Goal: Task Accomplishment & Management: Manage account settings

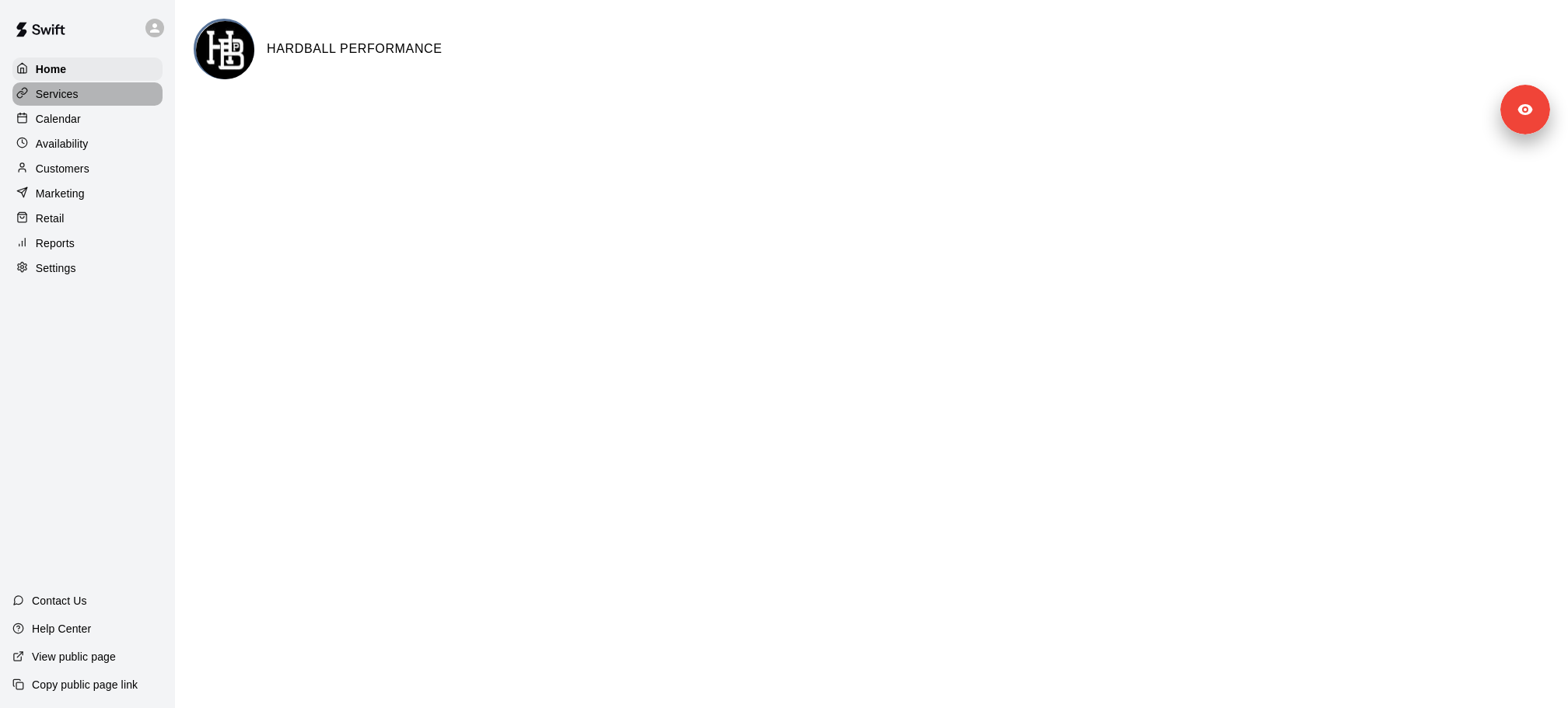
click at [79, 95] on div "Services" at bounding box center [87, 94] width 150 height 23
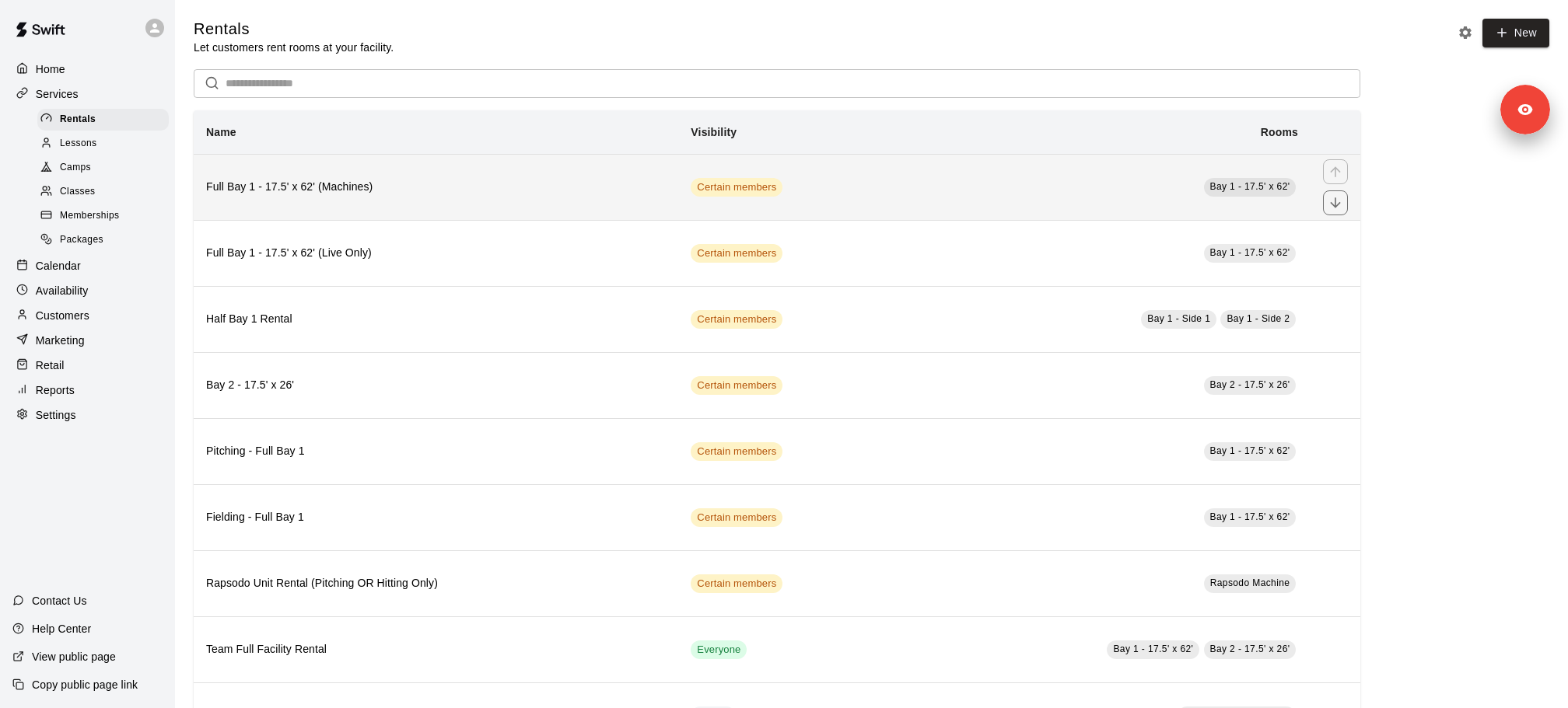
click at [329, 176] on th "Full Bay 1 - 17.5' x 62' (Machines)" at bounding box center [436, 187] width 484 height 66
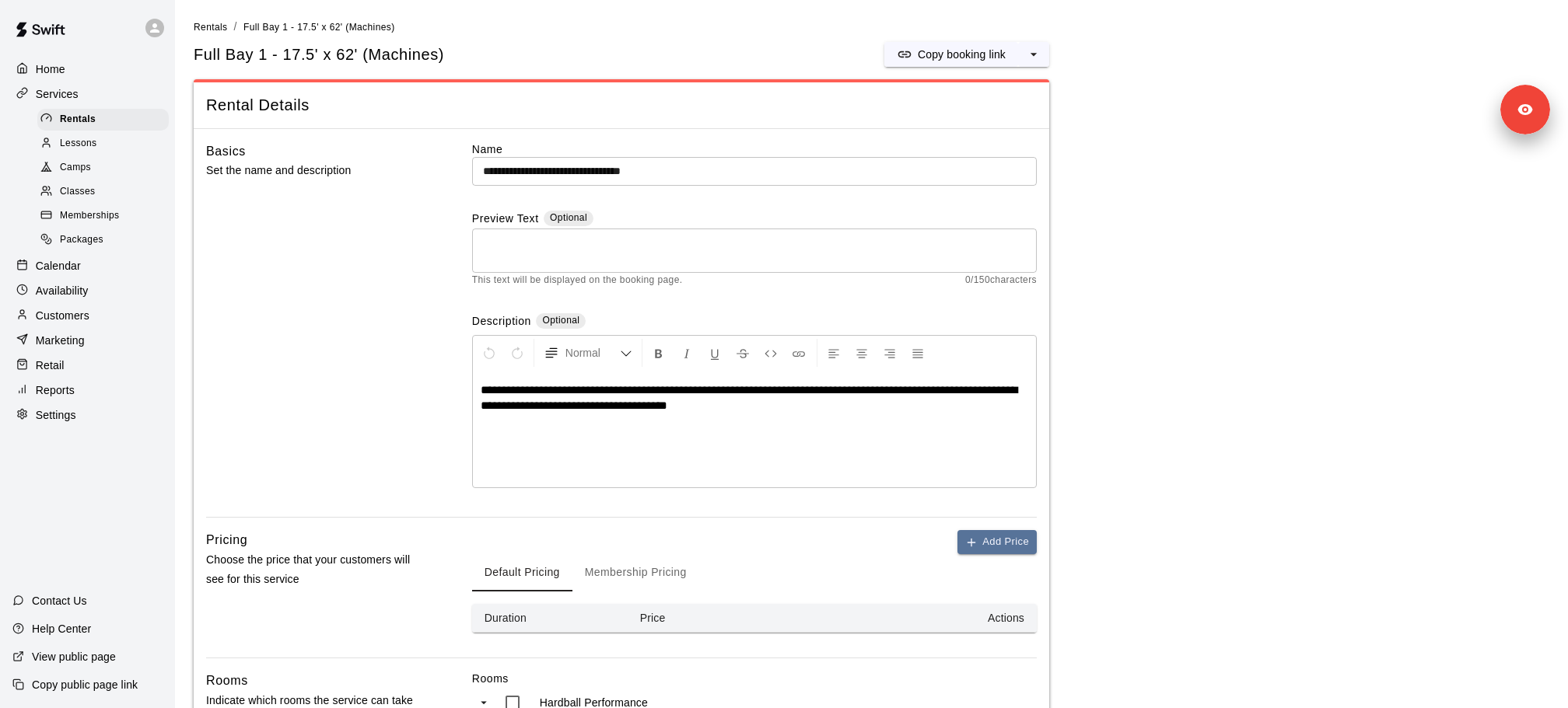
scroll to position [528, 0]
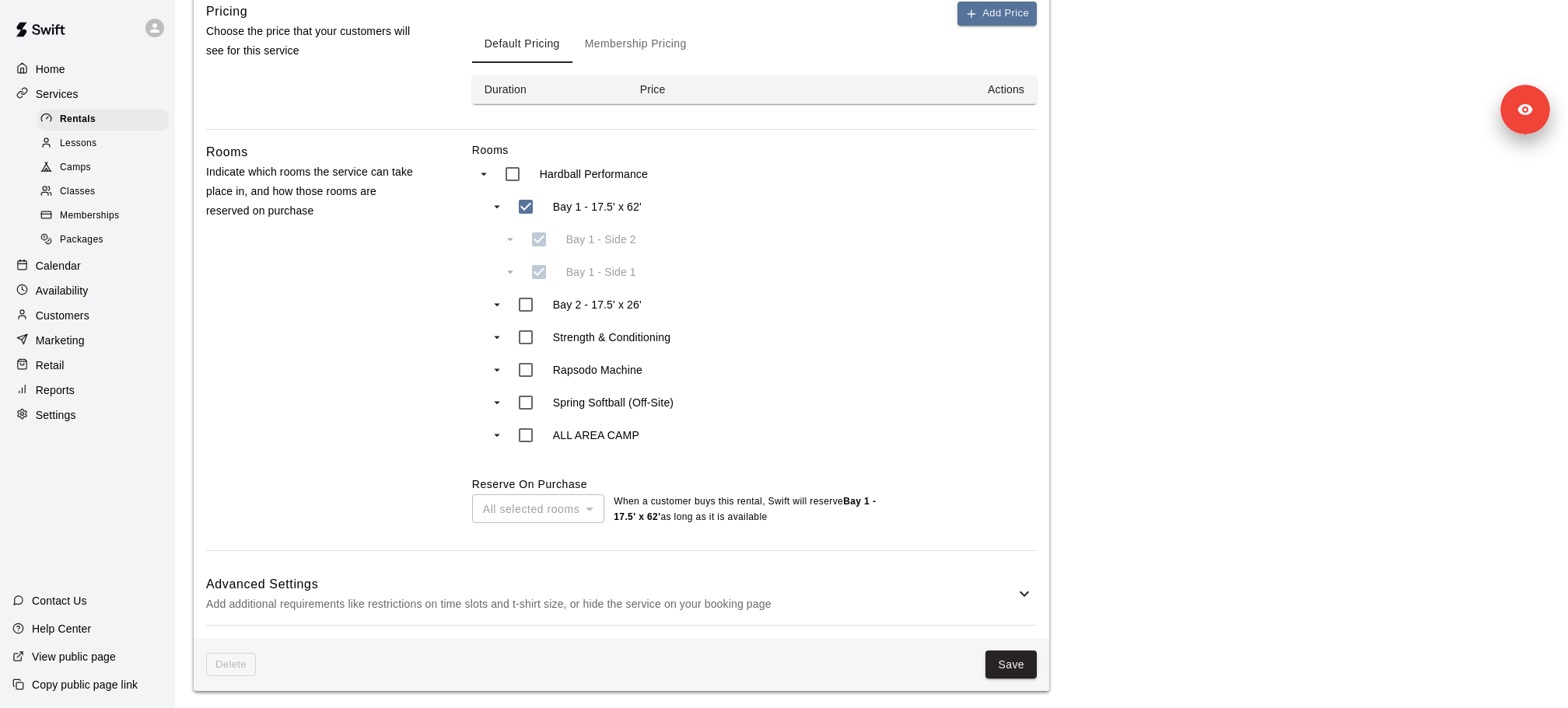
click at [536, 600] on p "Add additional requirements like restrictions on time slots and t-shirt size, o…" at bounding box center [610, 604] width 809 height 19
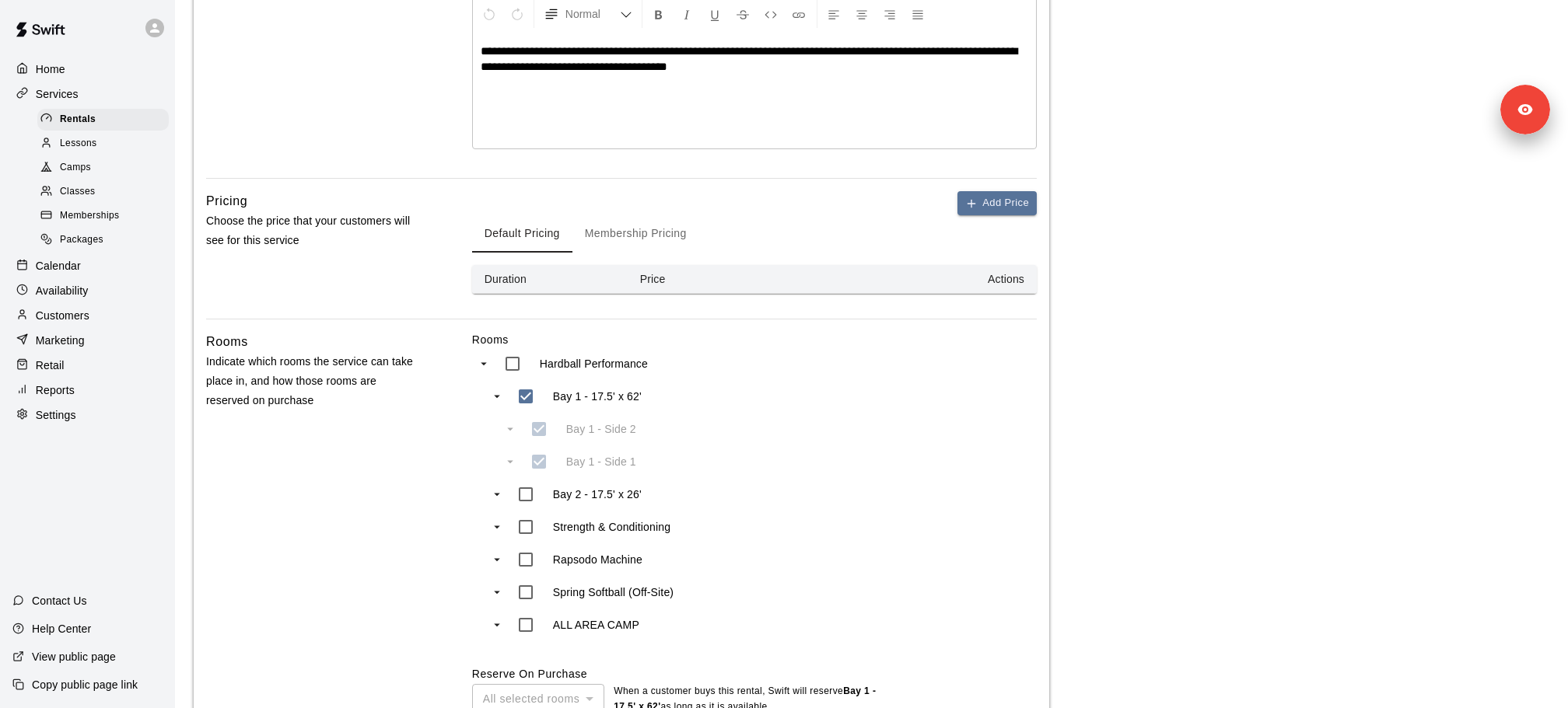
scroll to position [0, 0]
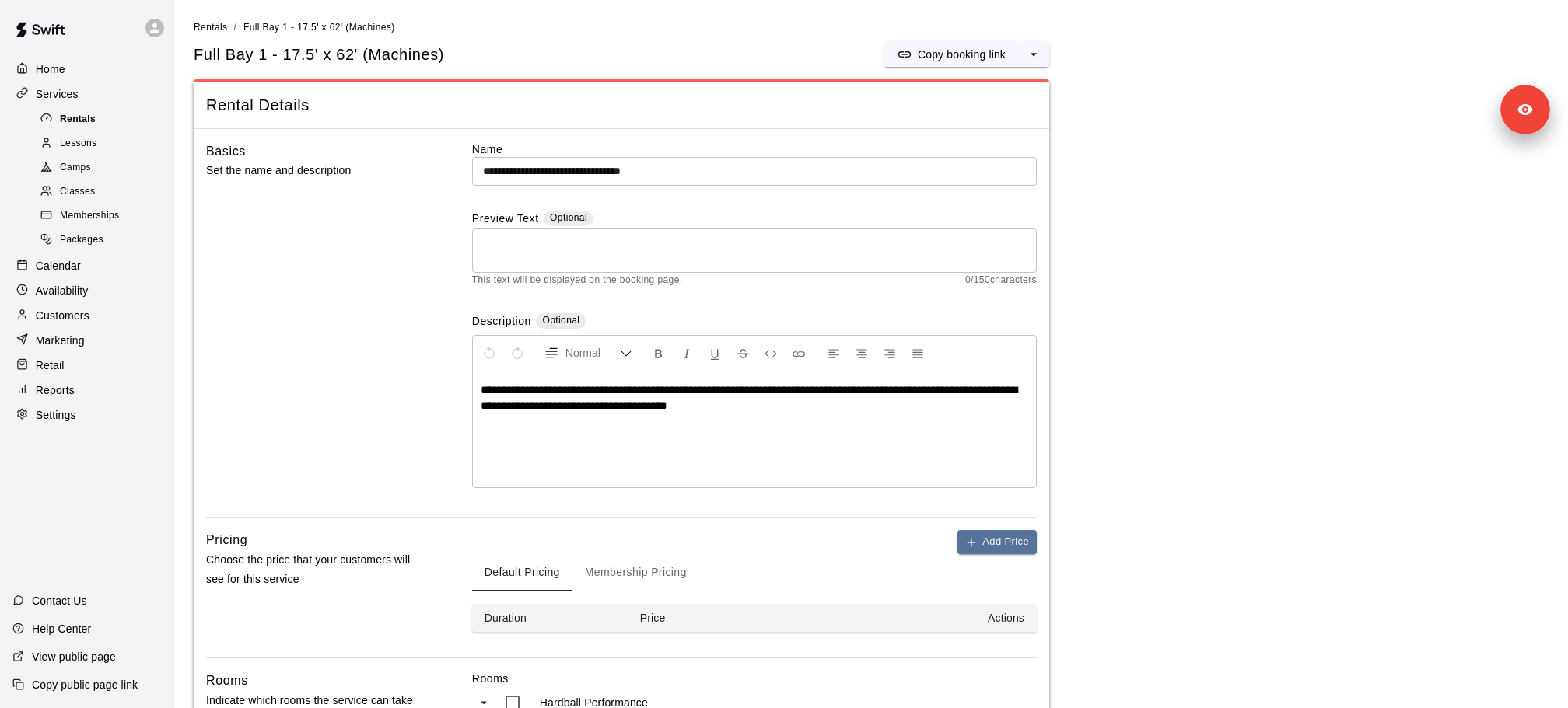
click at [91, 122] on span "Rentals" at bounding box center [78, 120] width 36 height 16
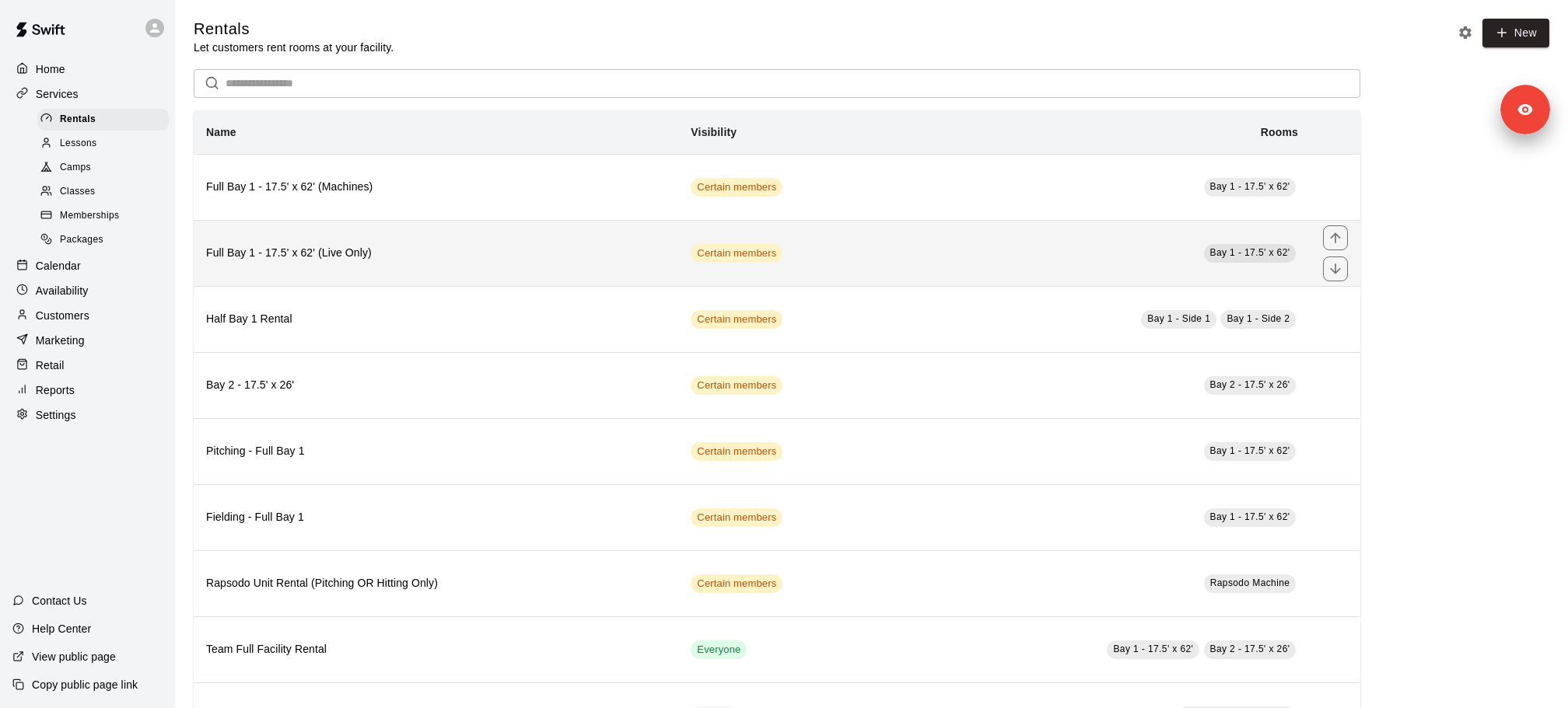
click at [358, 245] on h6 "Full Bay 1 - 17.5' x 62' (Live Only)" at bounding box center [436, 253] width 460 height 17
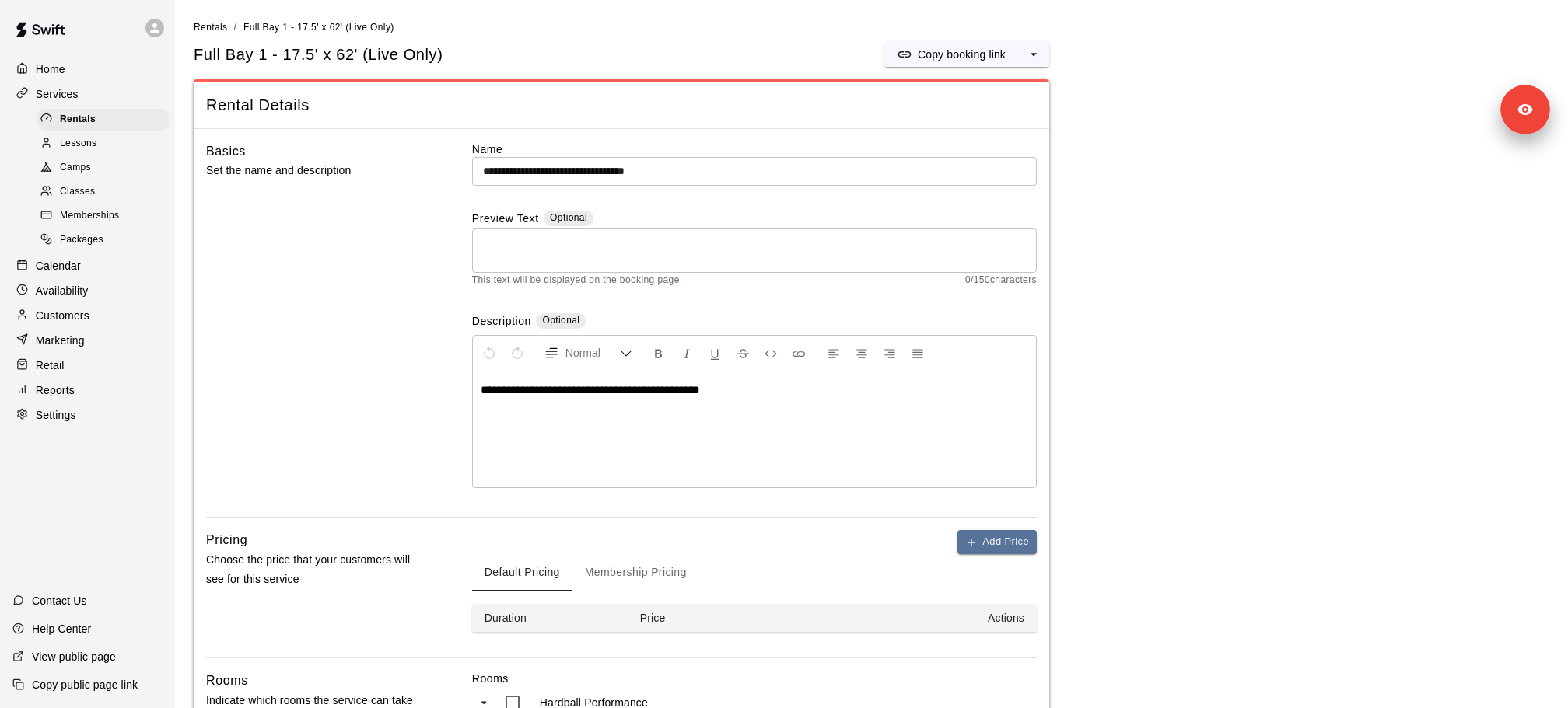
scroll to position [528, 0]
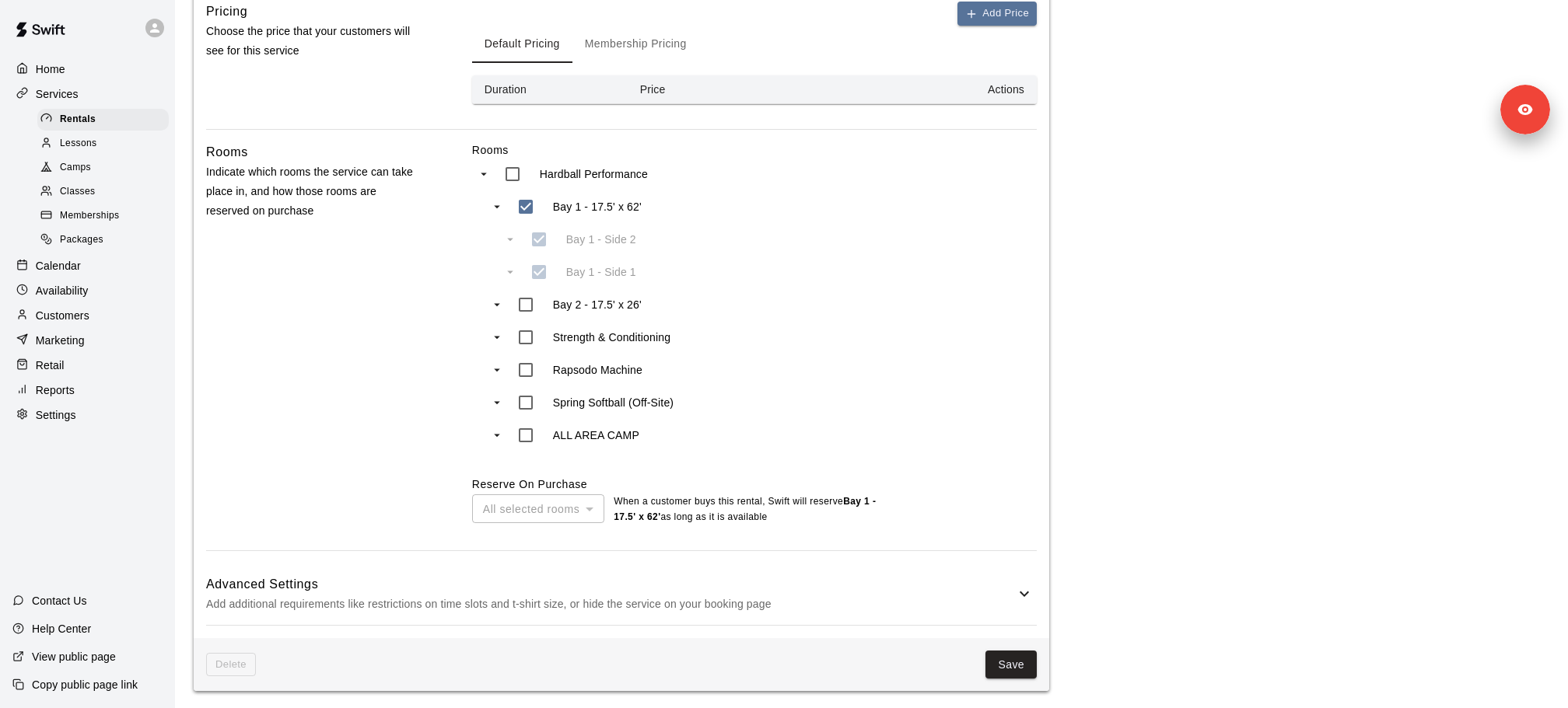
click at [438, 616] on div "Advanced Settings Add additional requirements like restrictions on time slots a…" at bounding box center [621, 594] width 831 height 62
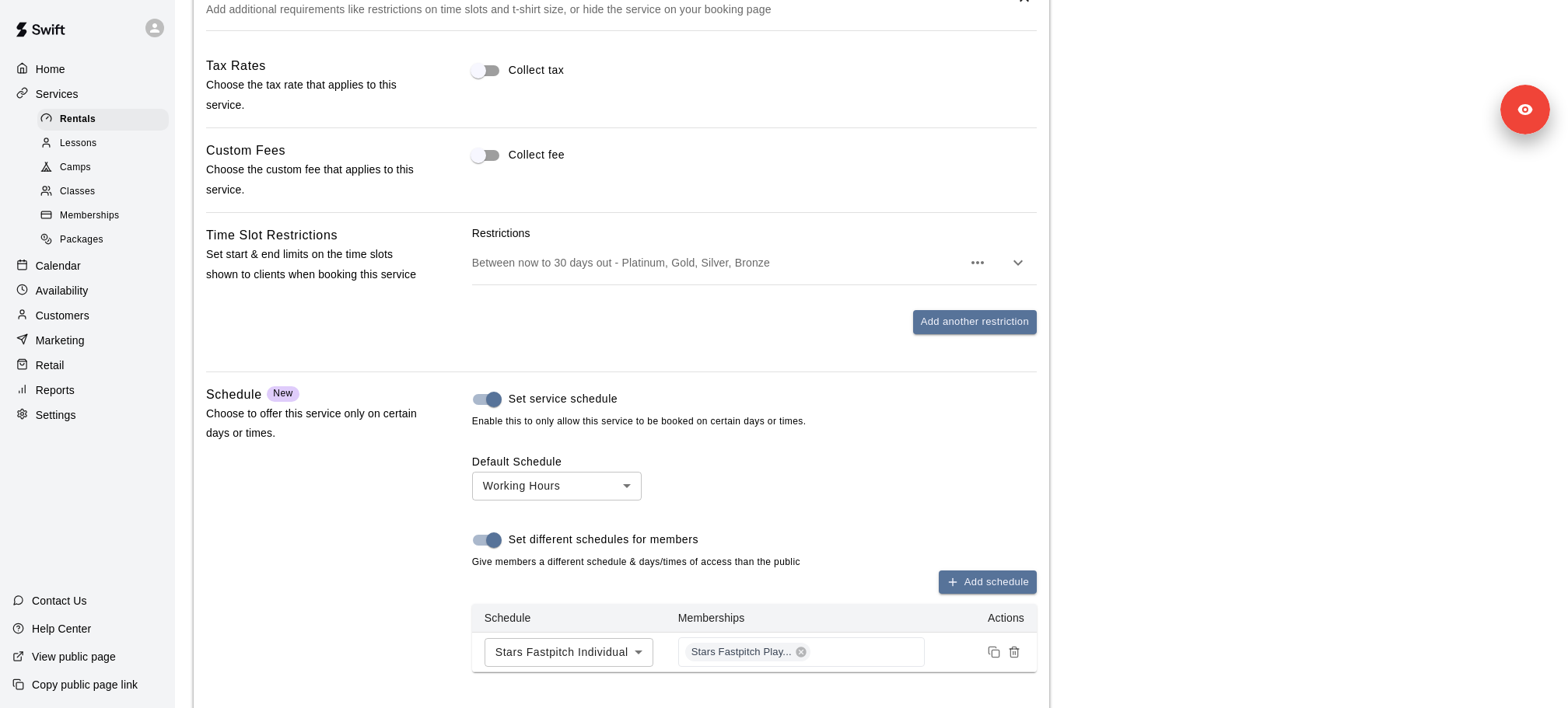
scroll to position [1347, 0]
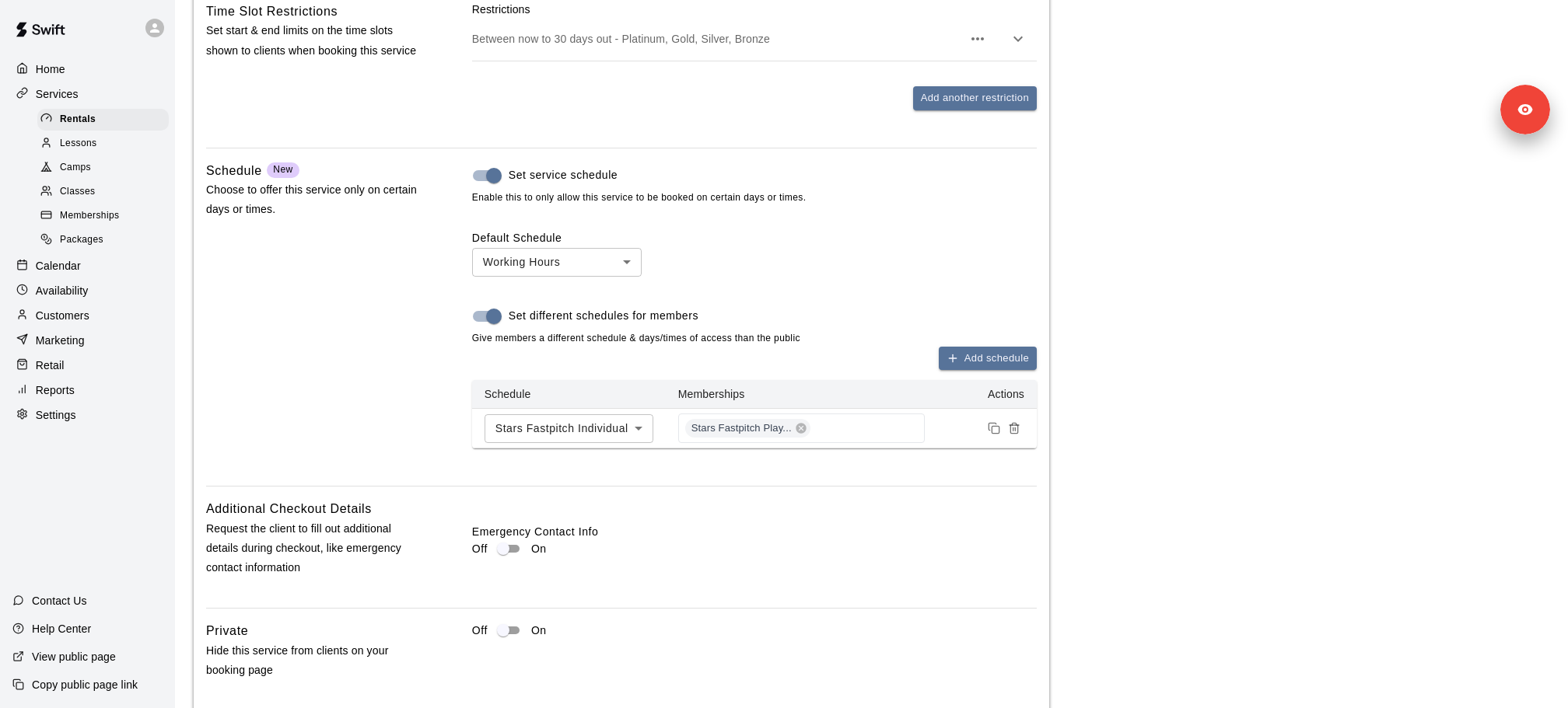
click at [93, 216] on span "Memberships" at bounding box center [89, 217] width 59 height 16
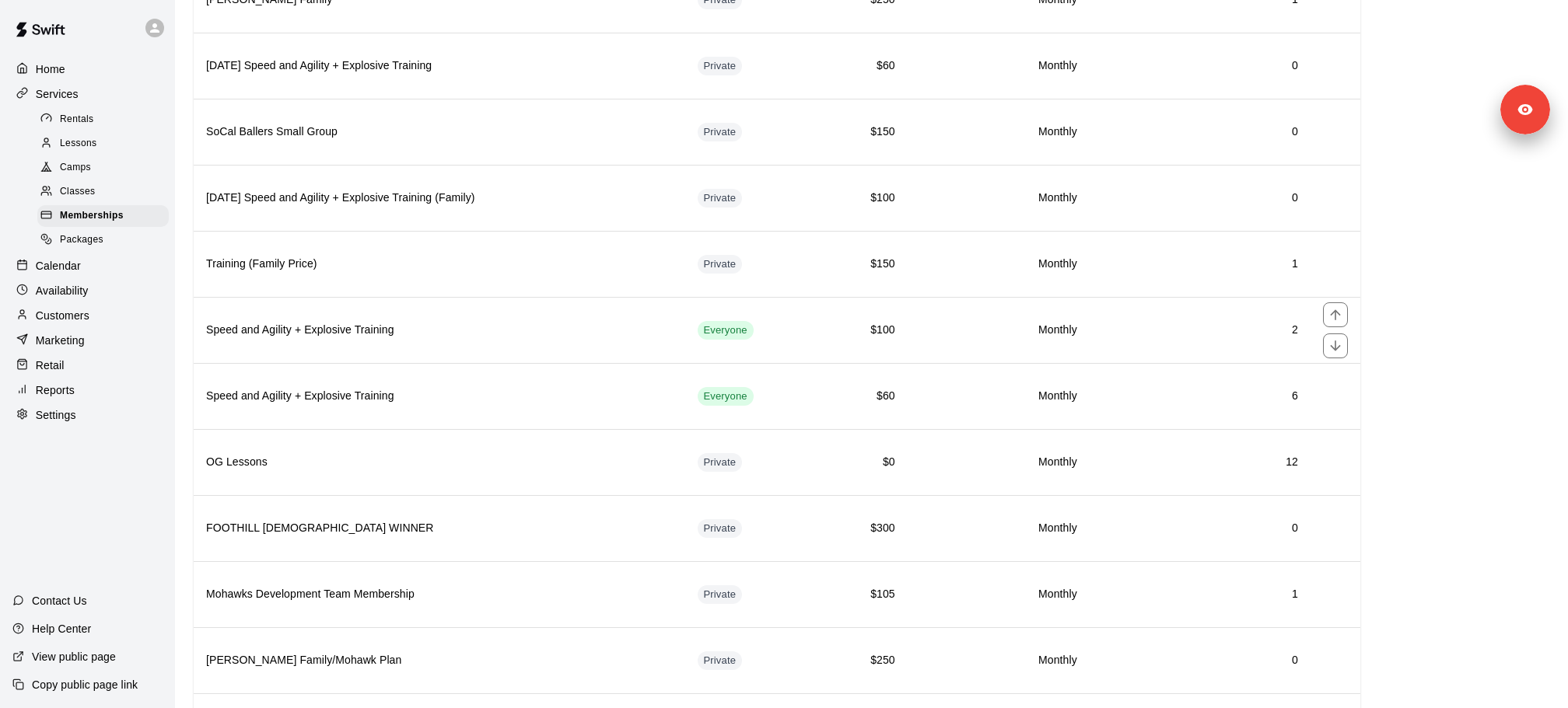
scroll to position [915, 0]
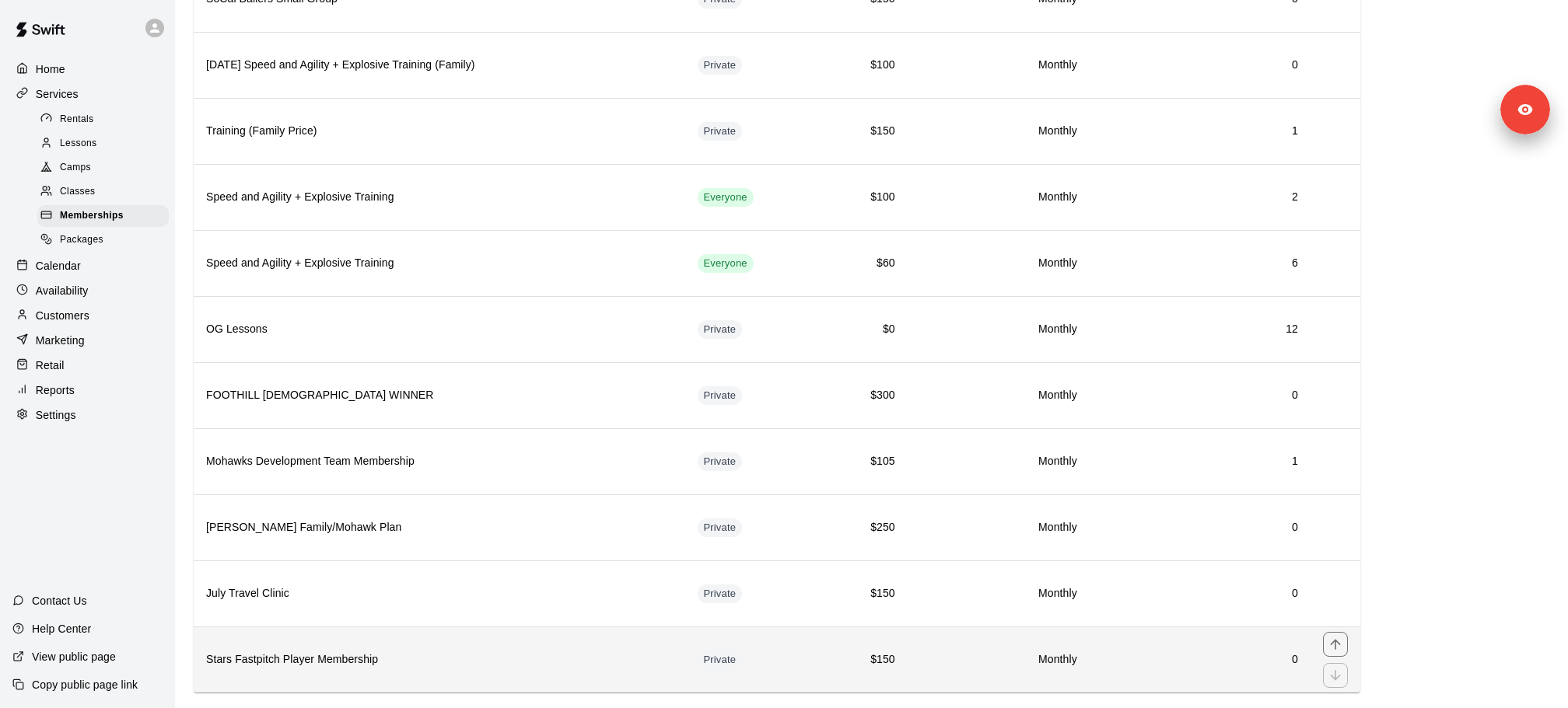
click at [314, 652] on h6 "Stars Fastpitch Player Membership" at bounding box center [440, 660] width 467 height 17
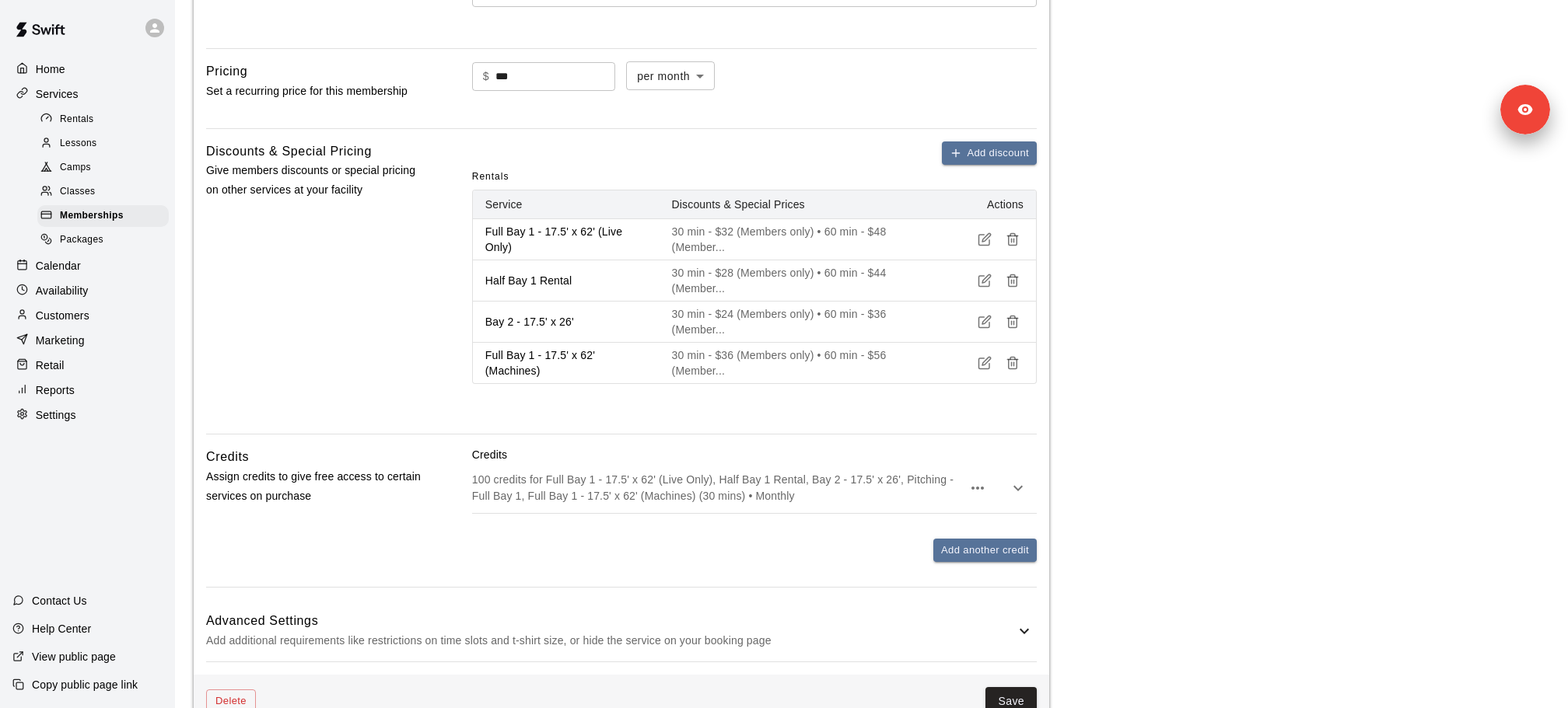
scroll to position [606, 0]
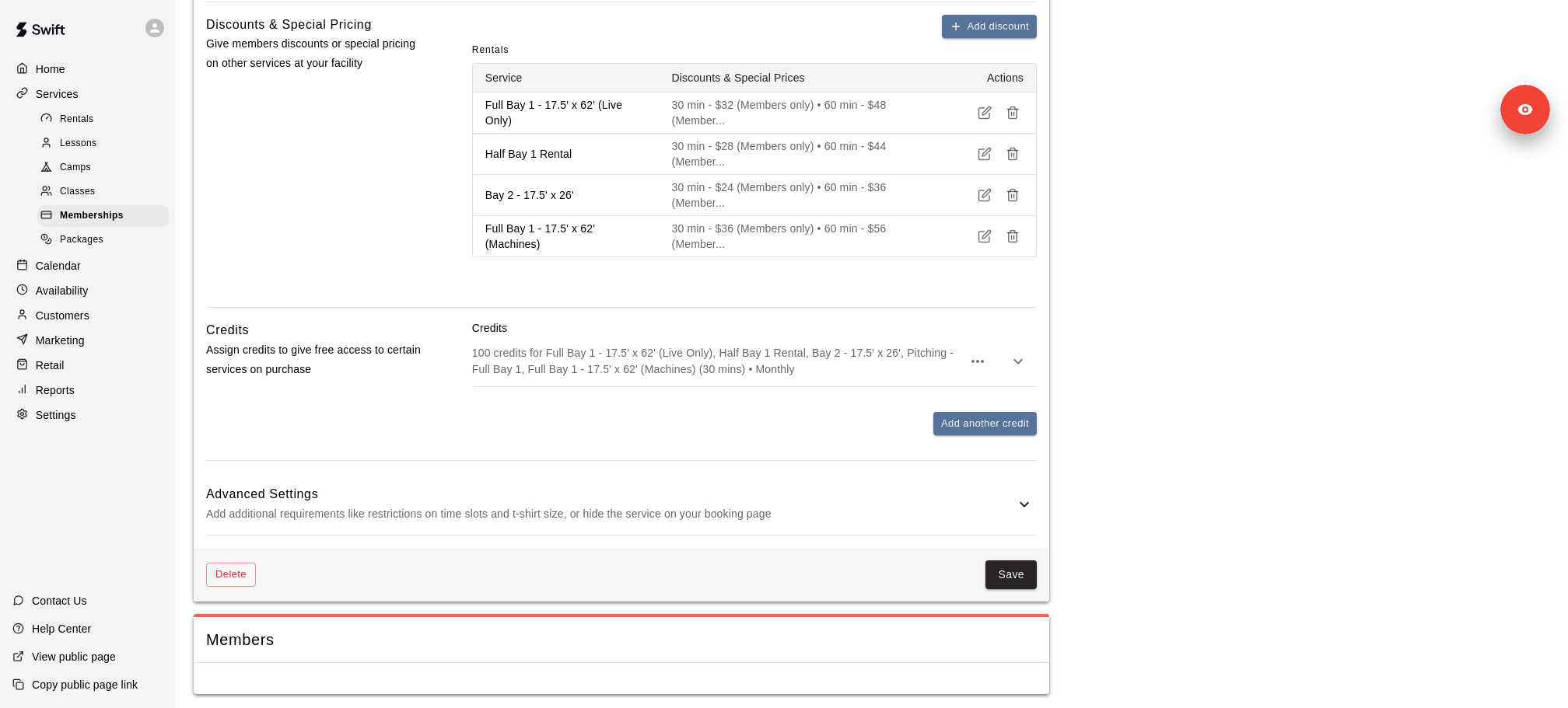
click at [90, 417] on div "Settings" at bounding box center [87, 415] width 150 height 23
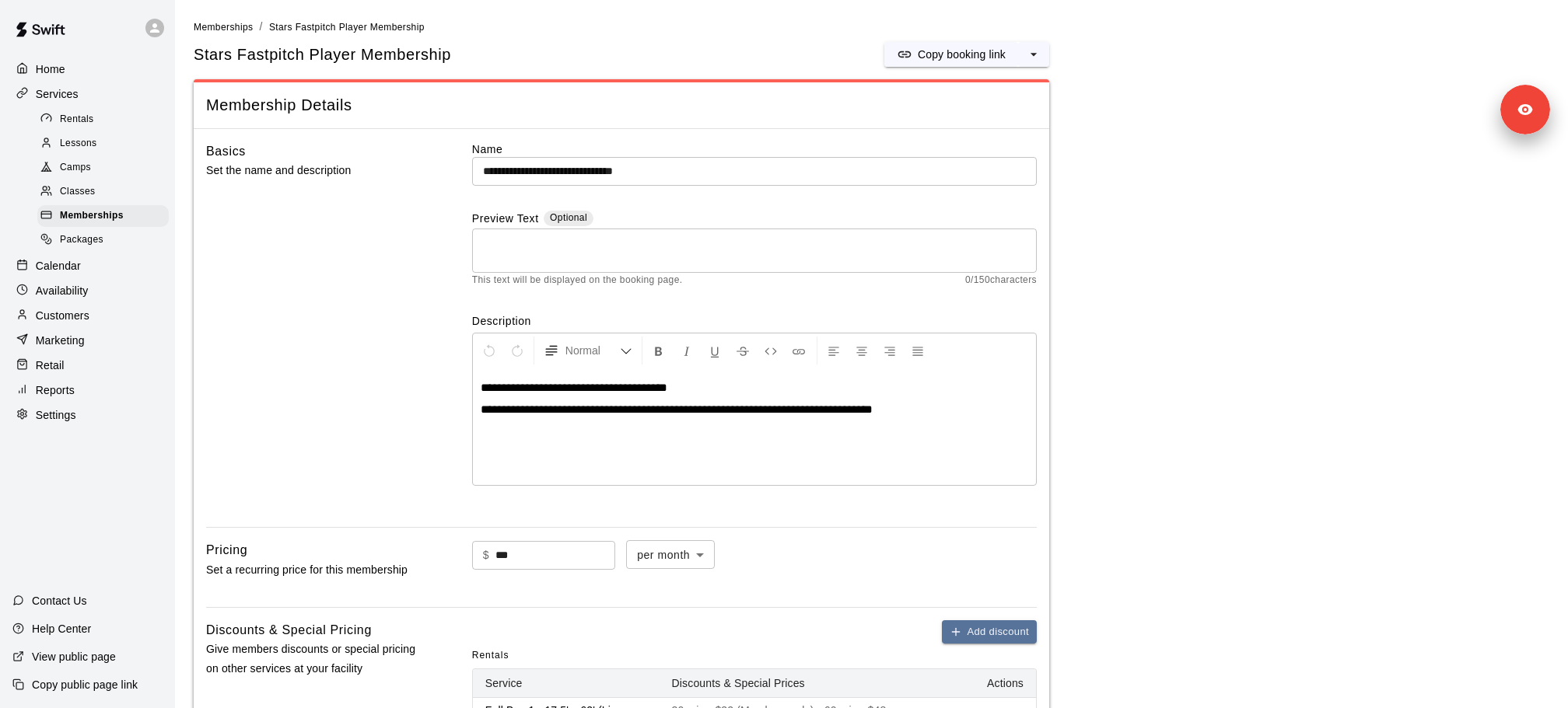
select select "**"
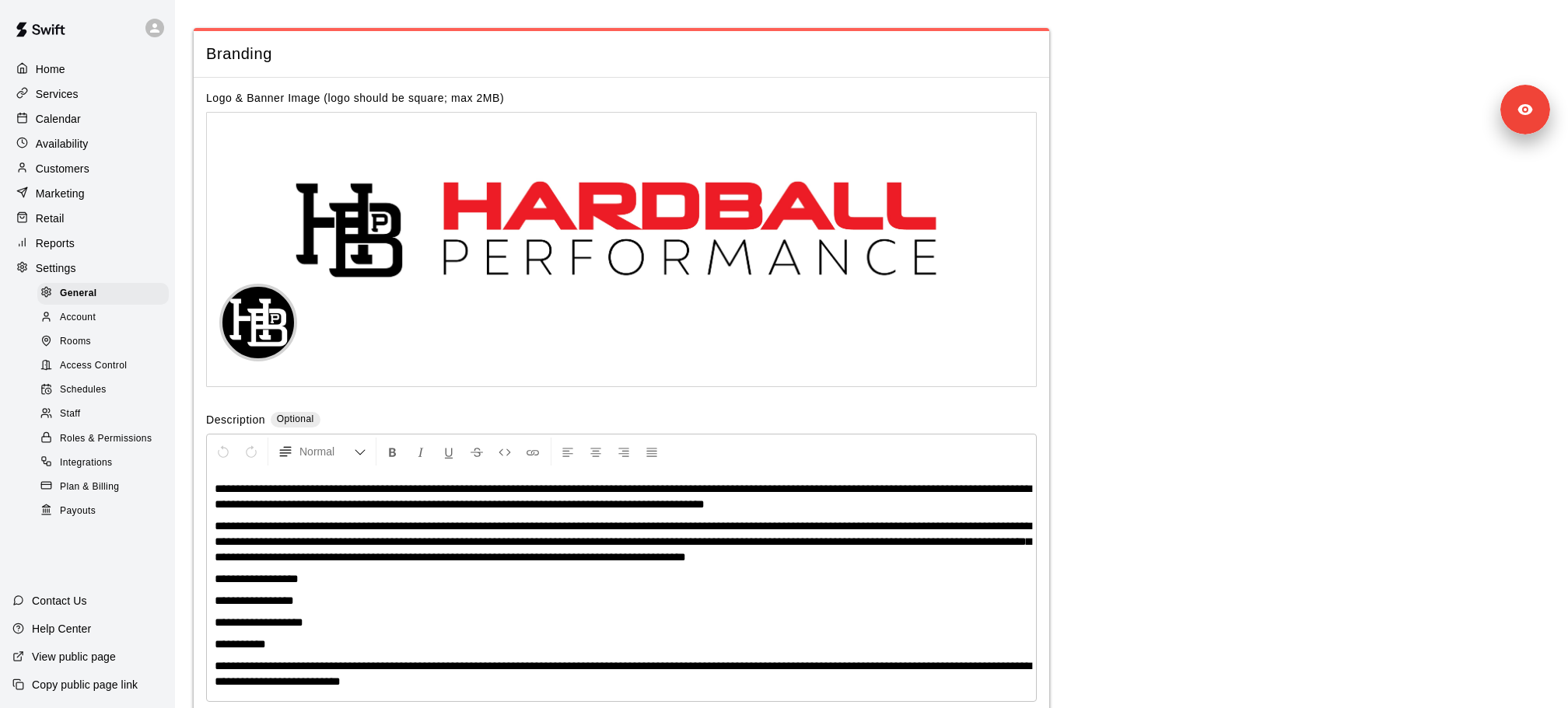
scroll to position [3343, 0]
click at [95, 387] on span "Schedules" at bounding box center [83, 390] width 47 height 16
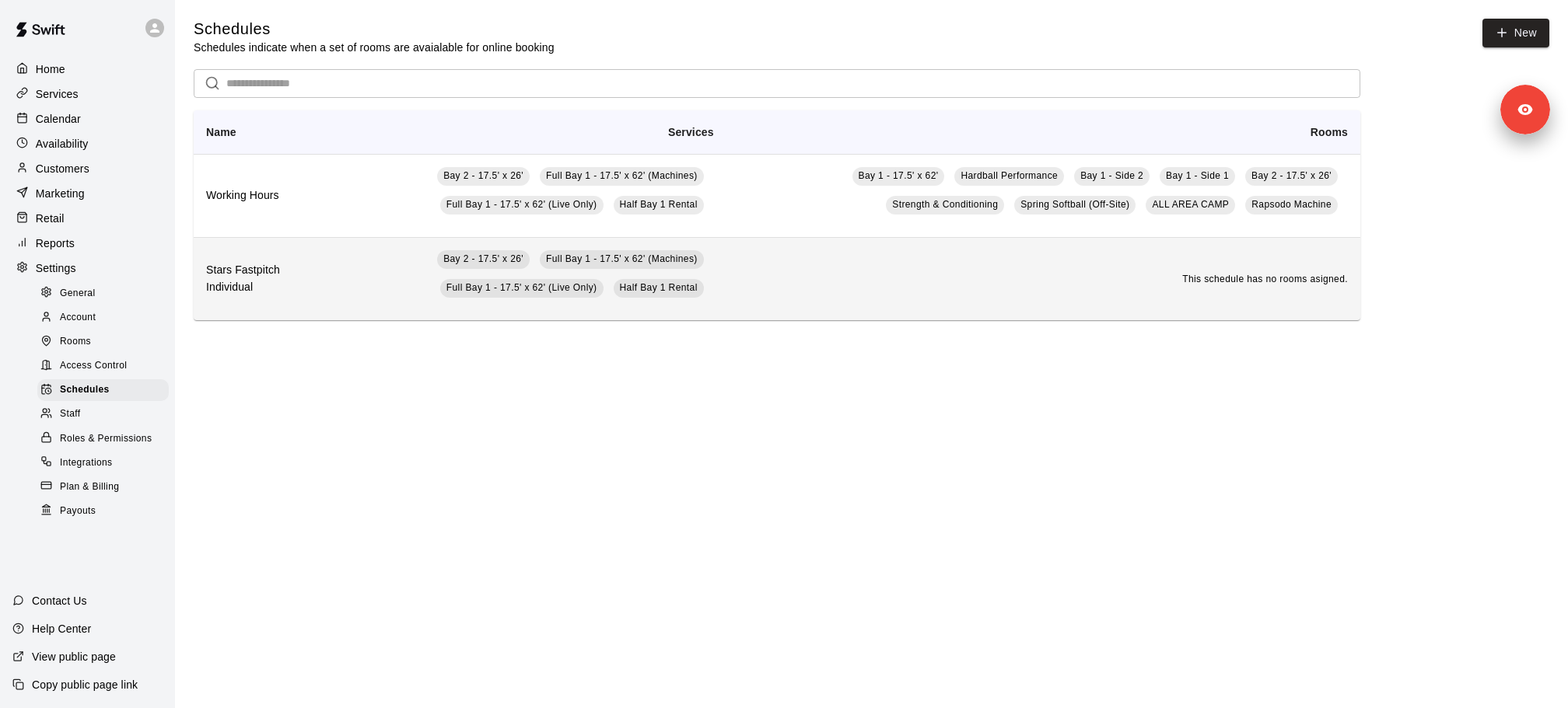
click at [267, 284] on h6 "Stars Fastpitch Individual" at bounding box center [251, 279] width 91 height 34
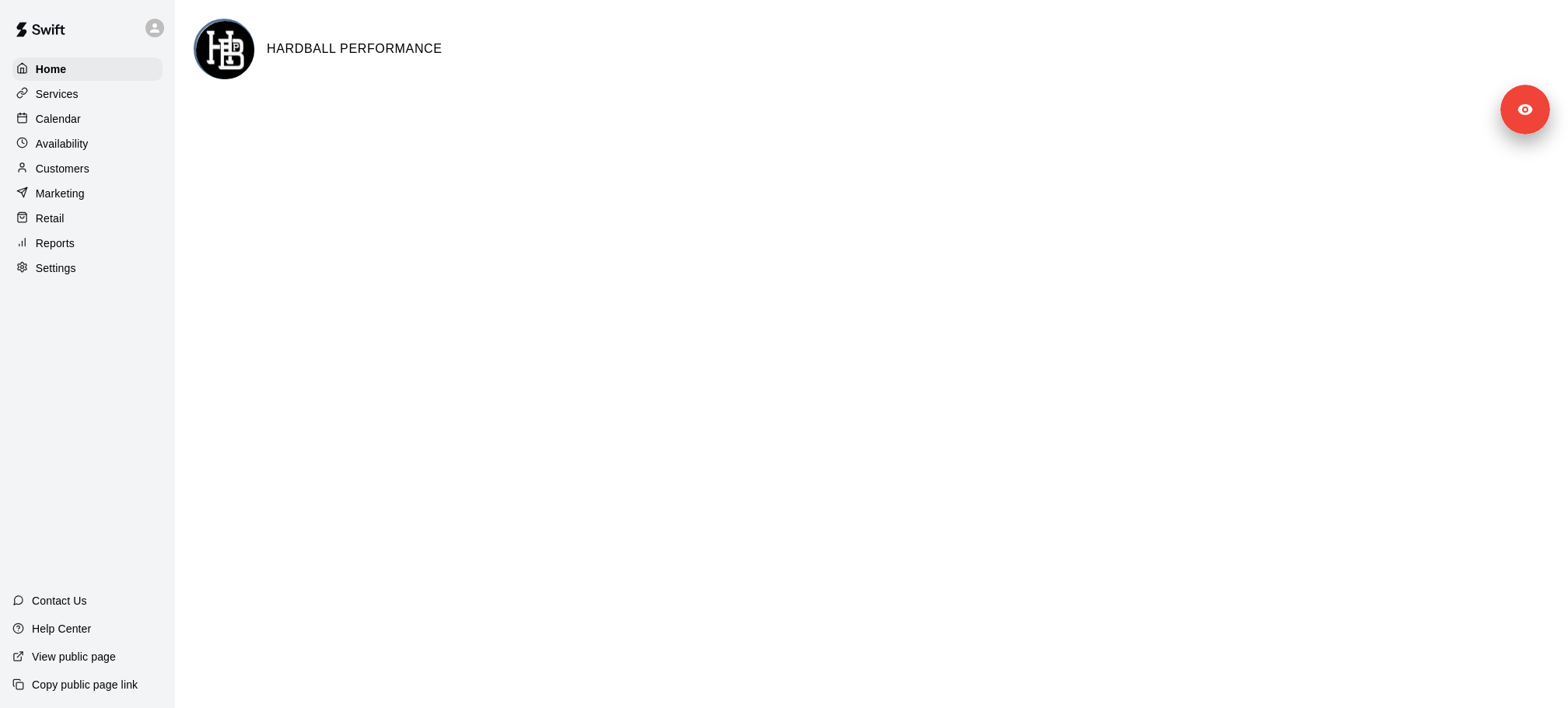
click at [51, 258] on div "Settings" at bounding box center [87, 268] width 150 height 23
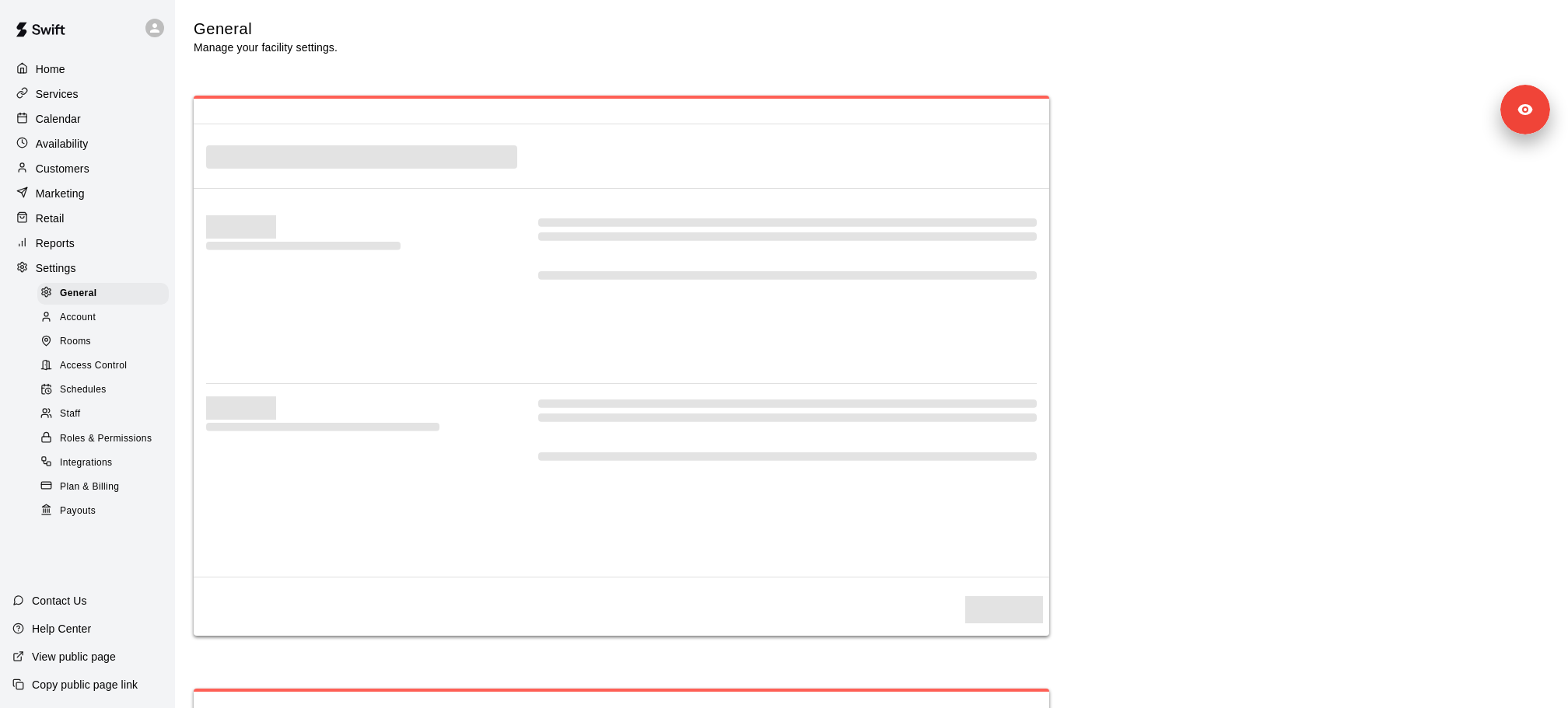
select select "**"
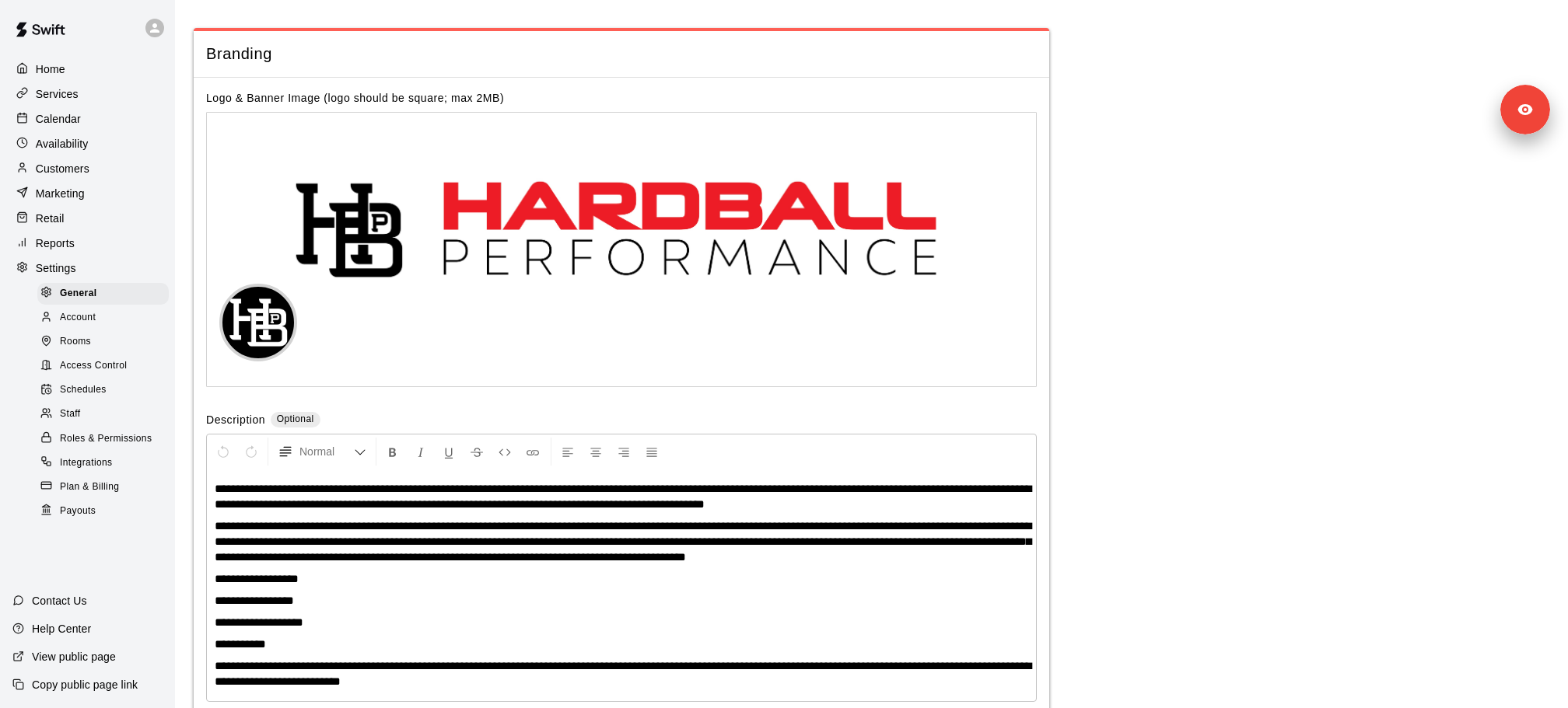
scroll to position [3343, 0]
click at [104, 388] on span "Schedules" at bounding box center [83, 390] width 47 height 16
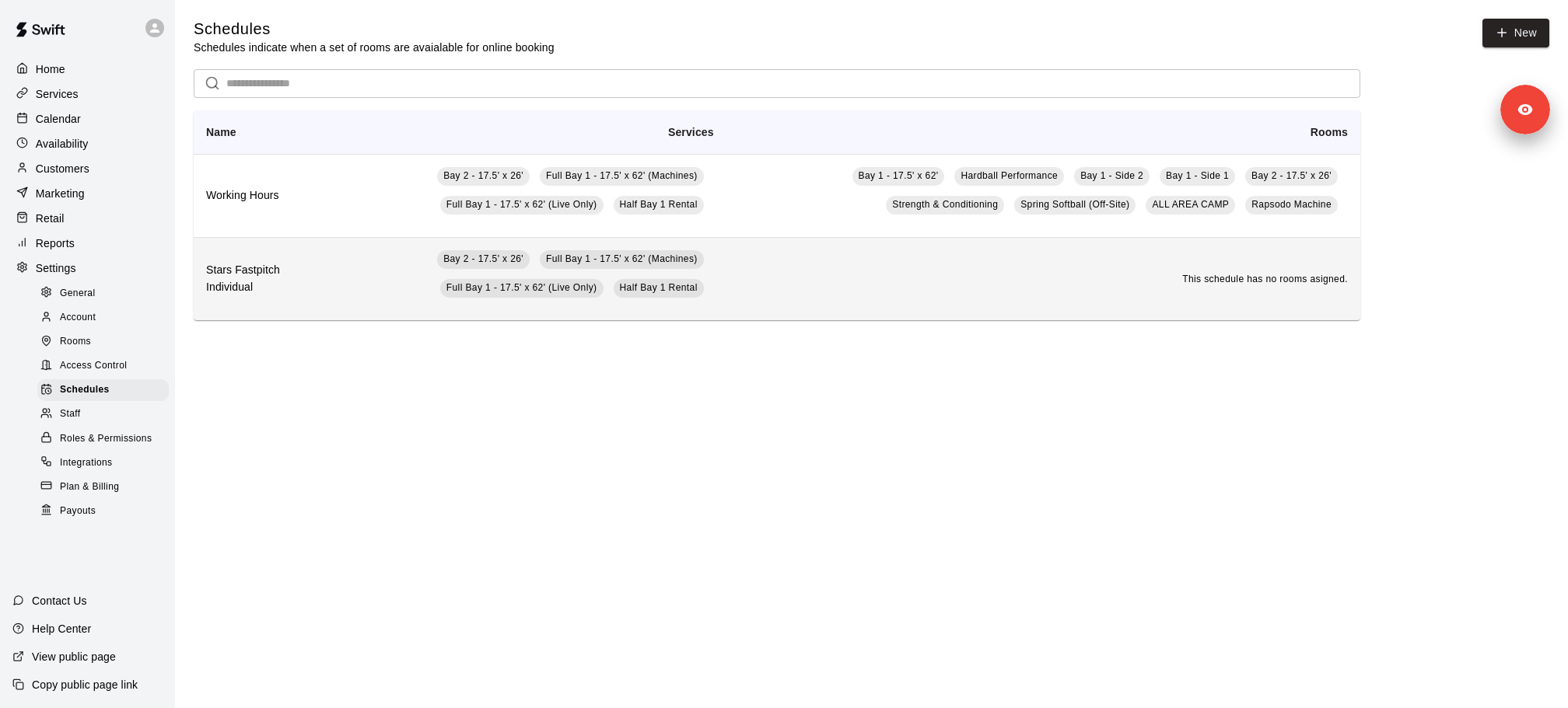
click at [245, 266] on h6 "Stars Fastpitch Individual" at bounding box center [251, 279] width 91 height 34
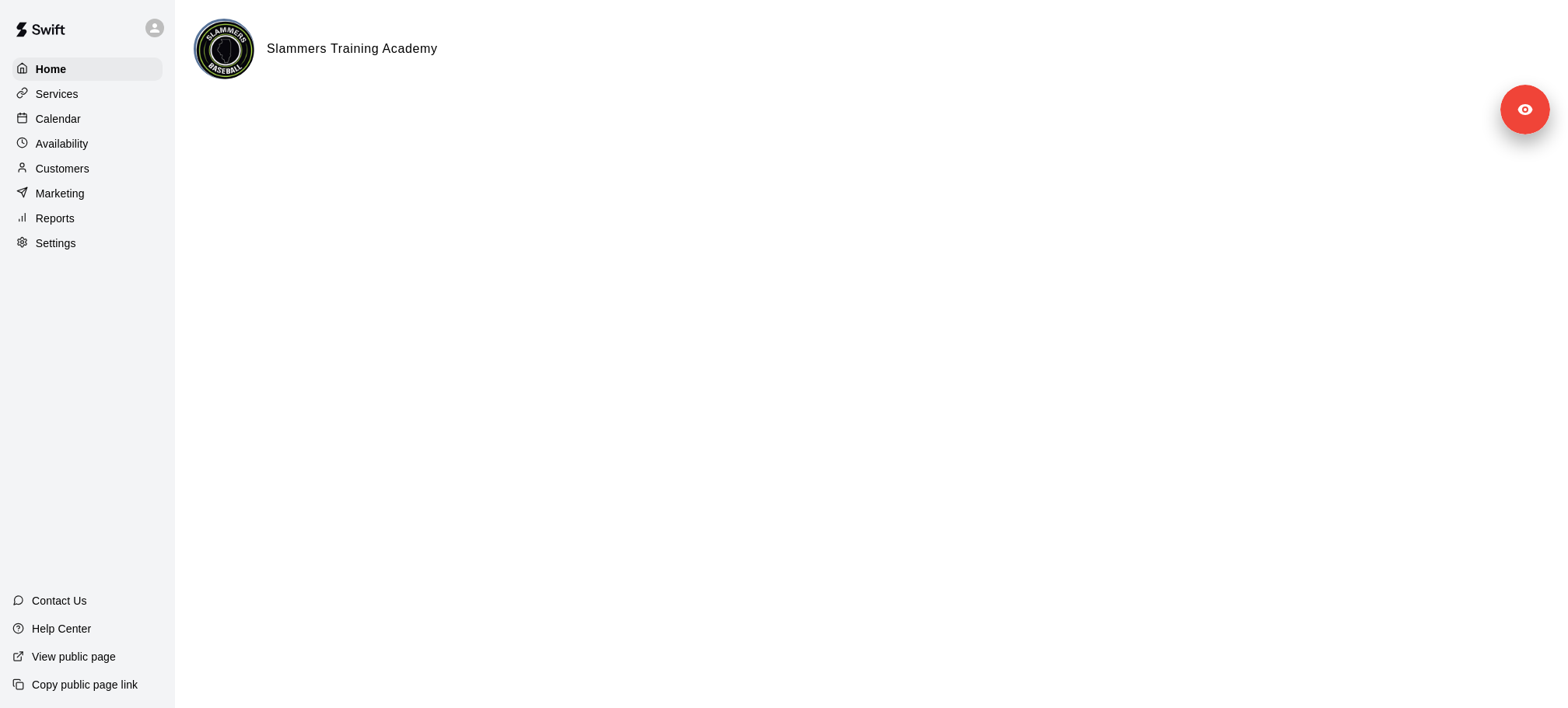
click at [103, 169] on div "Customers" at bounding box center [87, 168] width 150 height 23
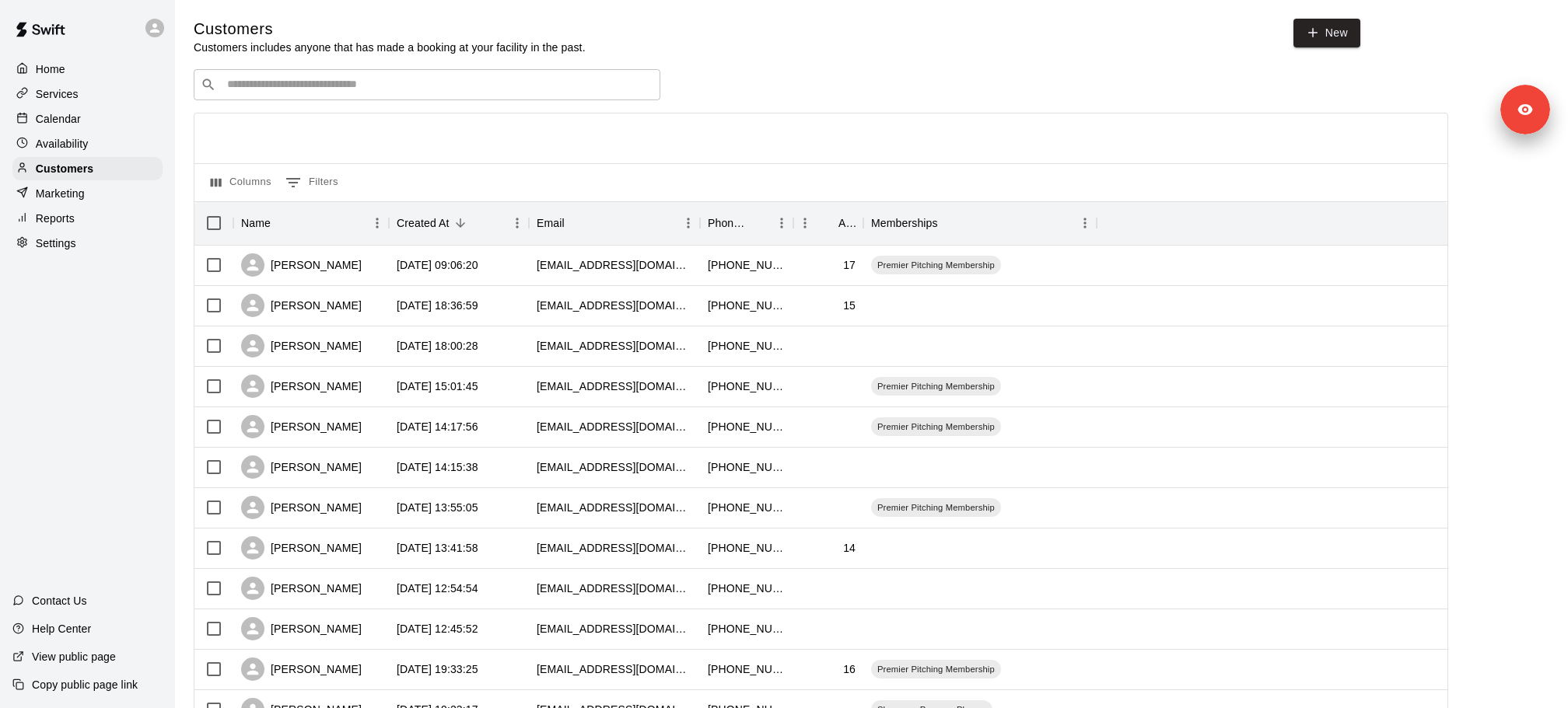
click at [294, 83] on input "Search customers by name or email" at bounding box center [437, 85] width 431 height 16
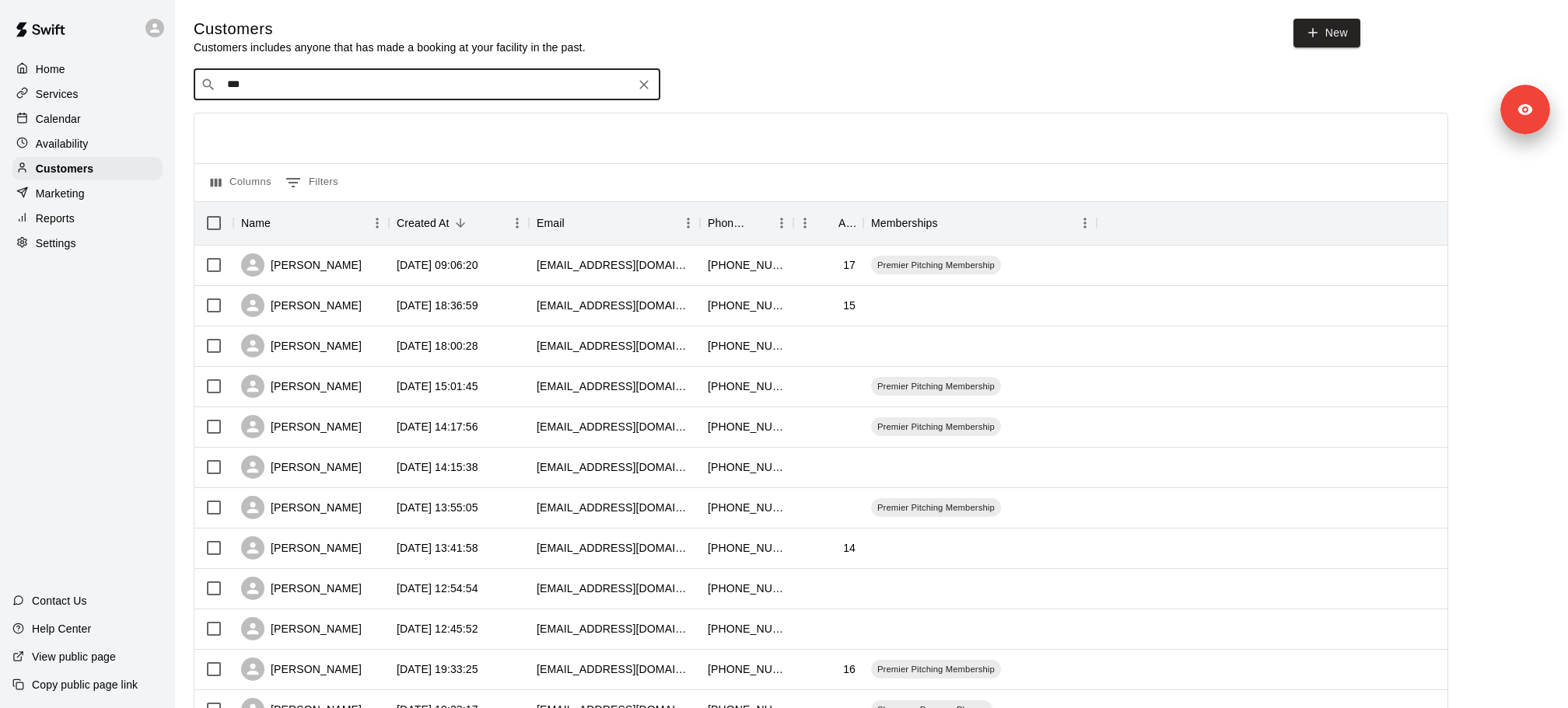
type input "****"
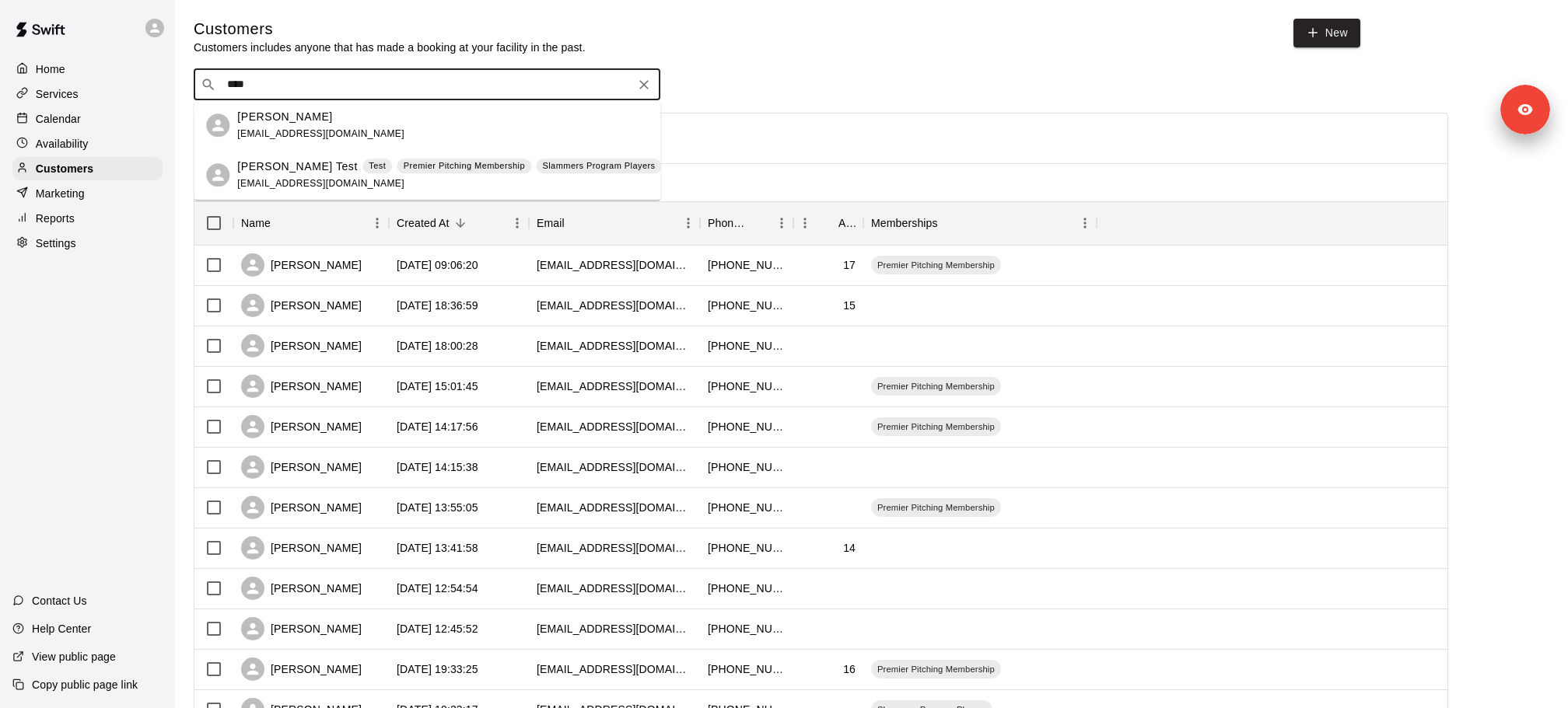
click at [403, 163] on p "Premier Pitching Membership" at bounding box center [464, 166] width 122 height 13
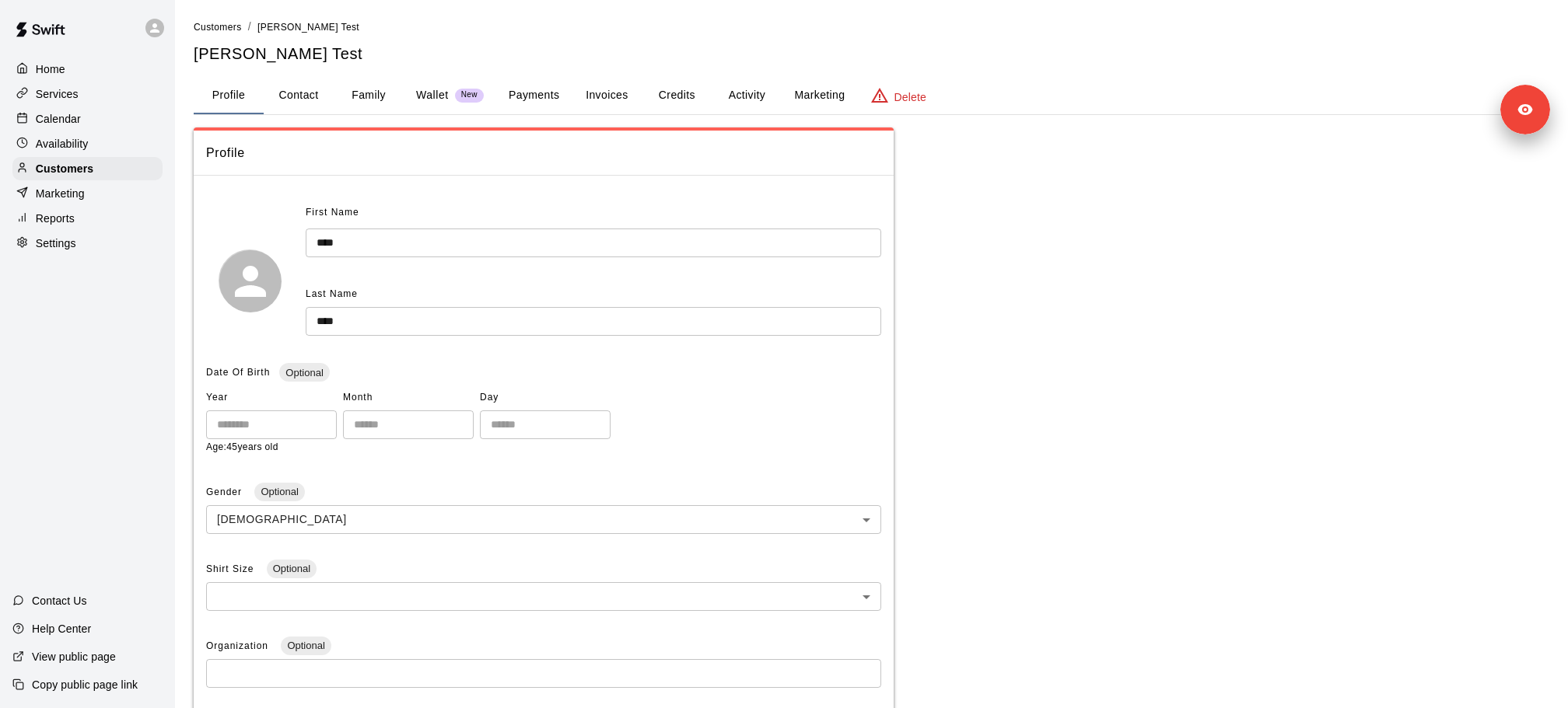
click at [295, 92] on button "Contact" at bounding box center [298, 95] width 70 height 37
select select "**"
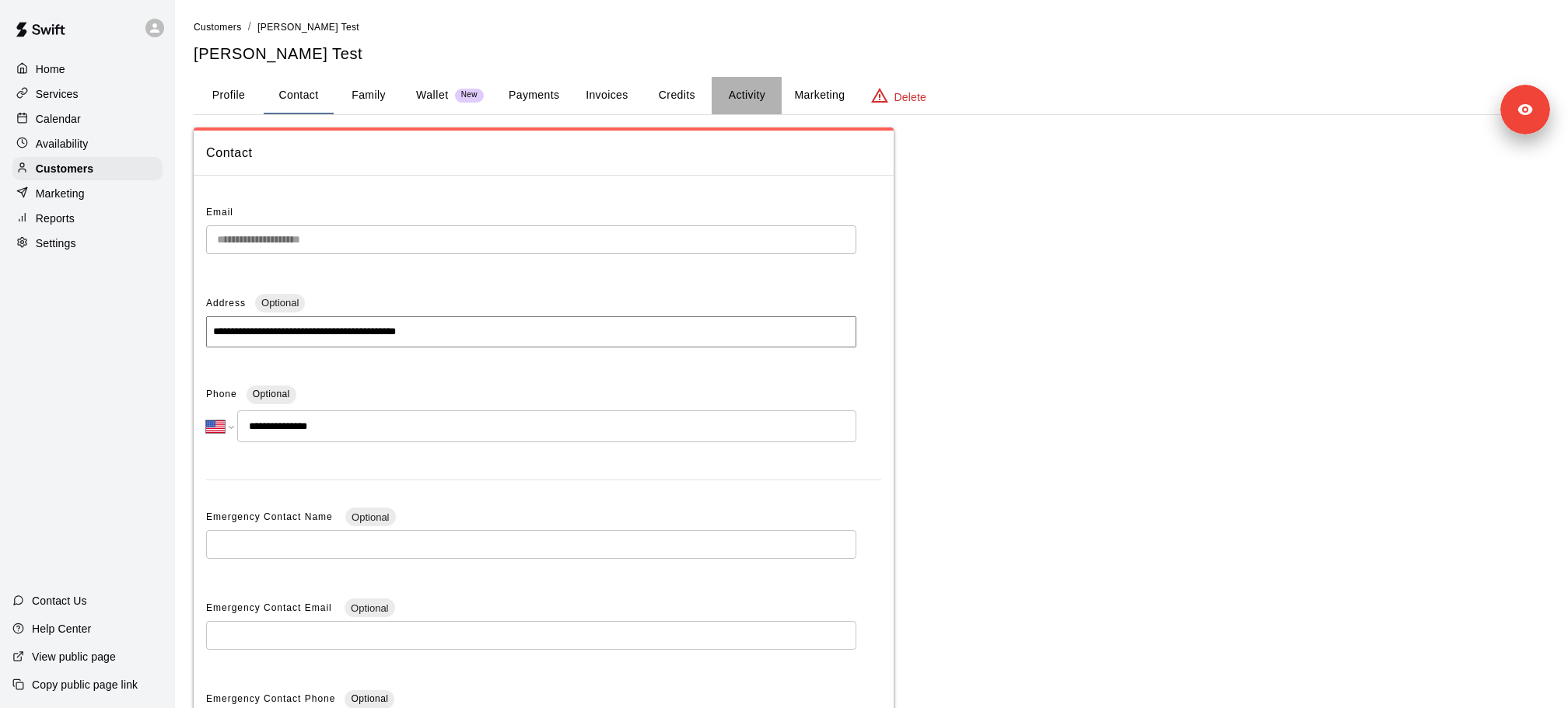
click at [748, 89] on button "Activity" at bounding box center [746, 95] width 70 height 37
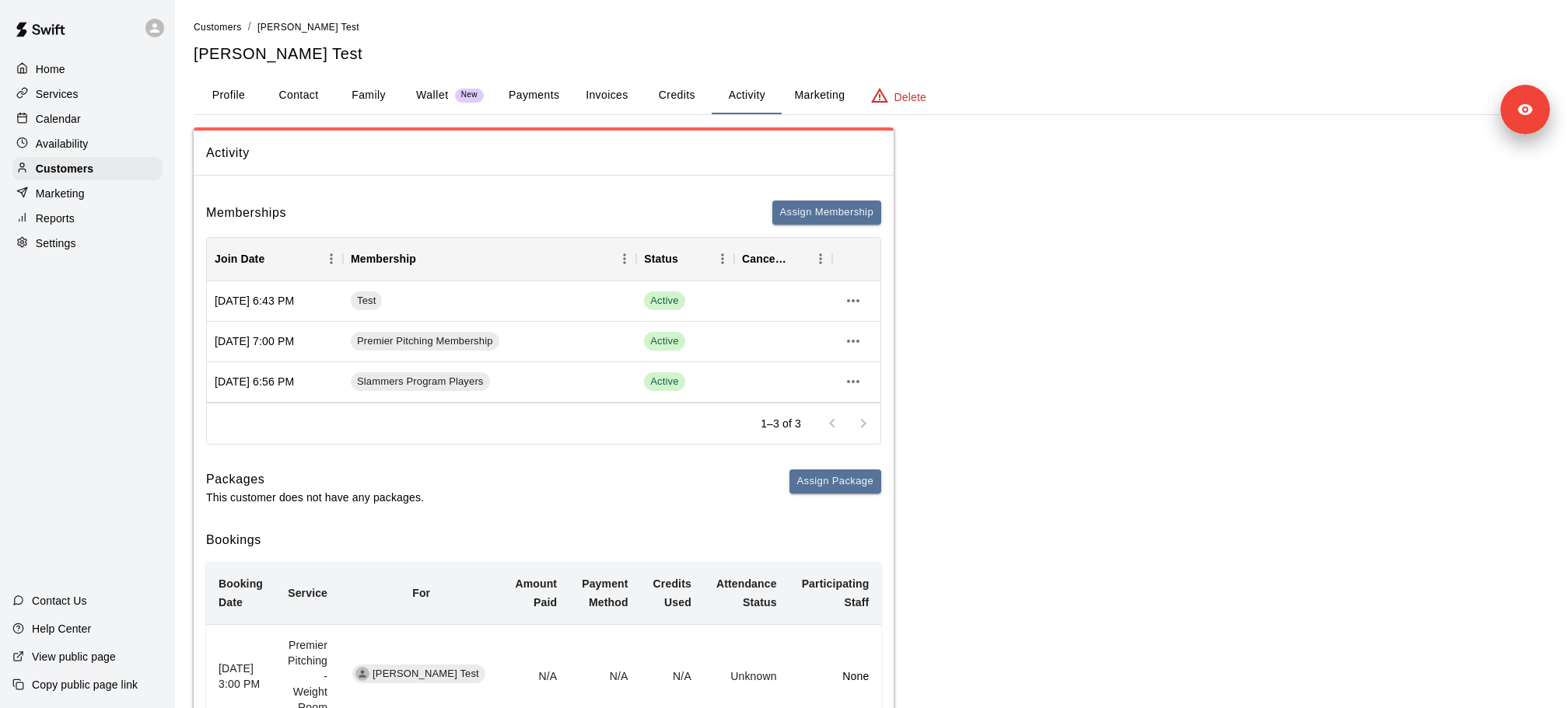
click at [82, 96] on div "Services" at bounding box center [87, 94] width 150 height 23
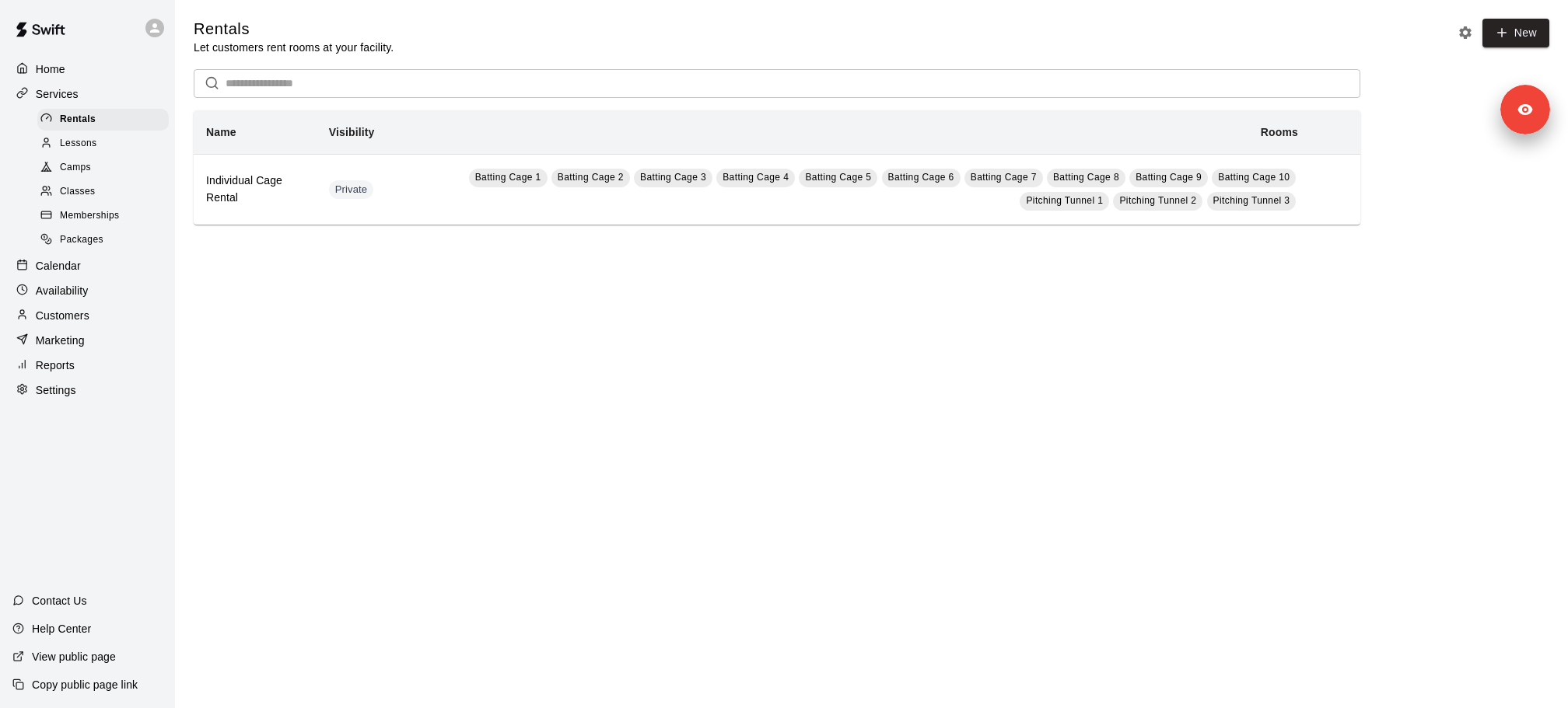
click at [101, 192] on div "Classes" at bounding box center [102, 192] width 131 height 22
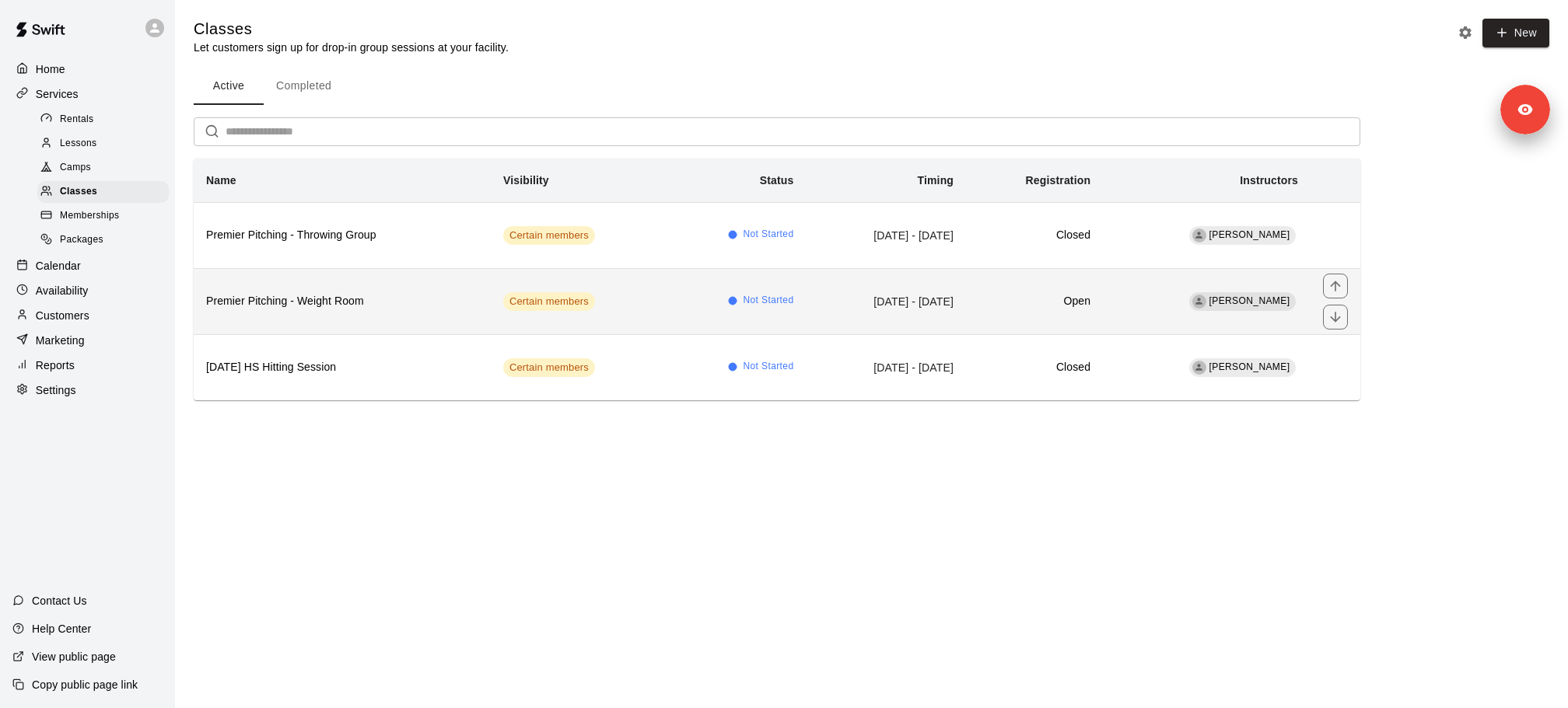
click at [372, 305] on h6 "Premier Pitching - Weight Room" at bounding box center [342, 301] width 272 height 17
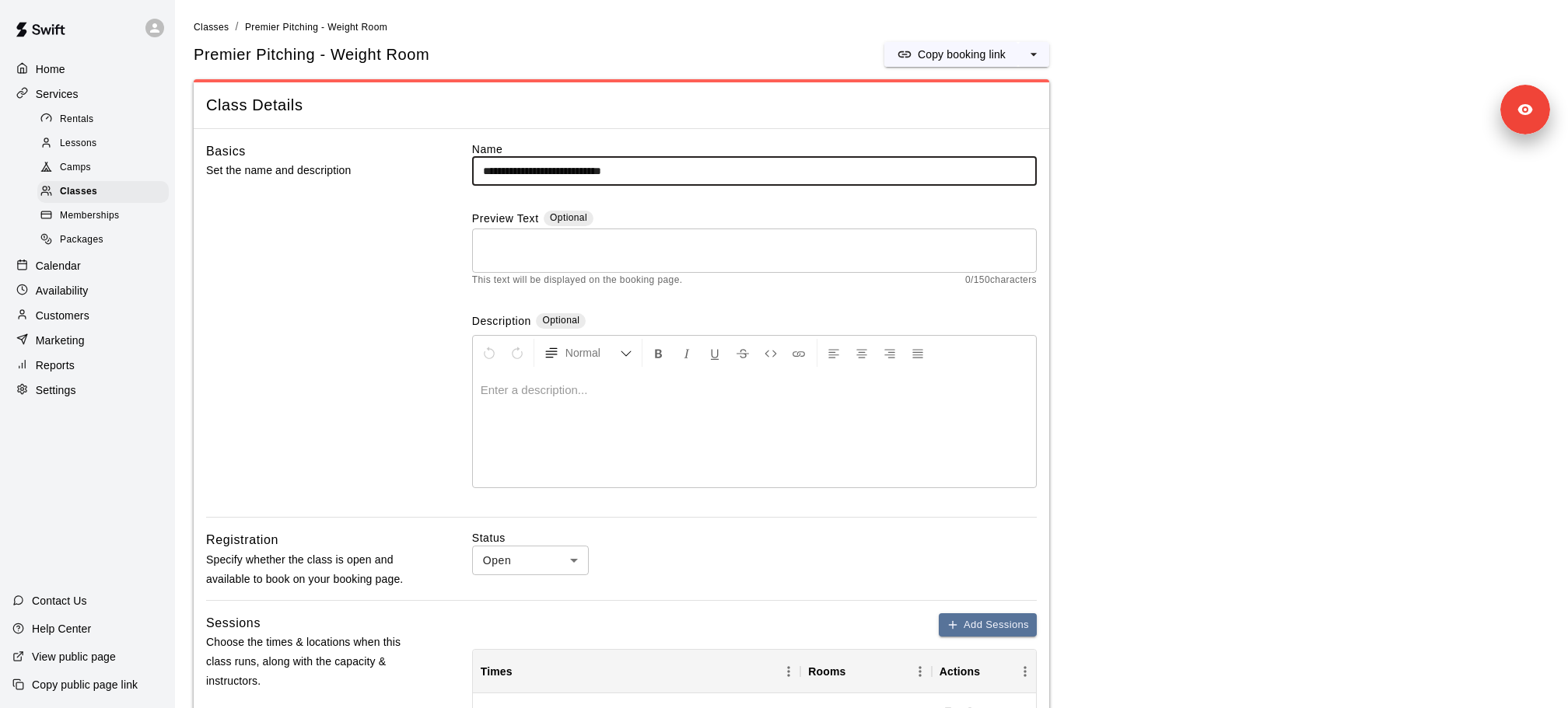
click at [300, 55] on h5 "Premier Pitching - Weight Room" at bounding box center [311, 55] width 235 height 21
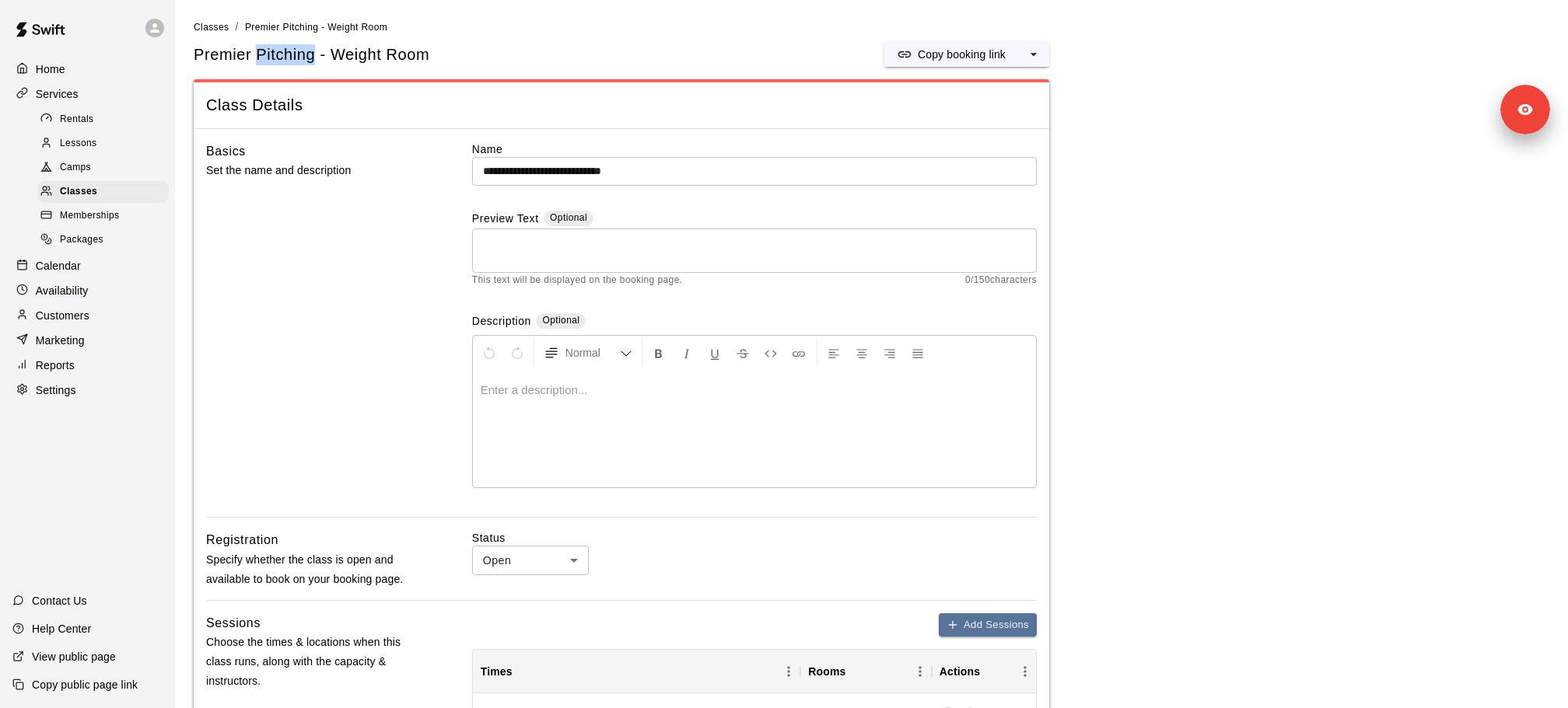
click at [300, 55] on h5 "Premier Pitching - Weight Room" at bounding box center [311, 55] width 235 height 21
copy div "Premier Pitching - Weight Room Copy booking link"
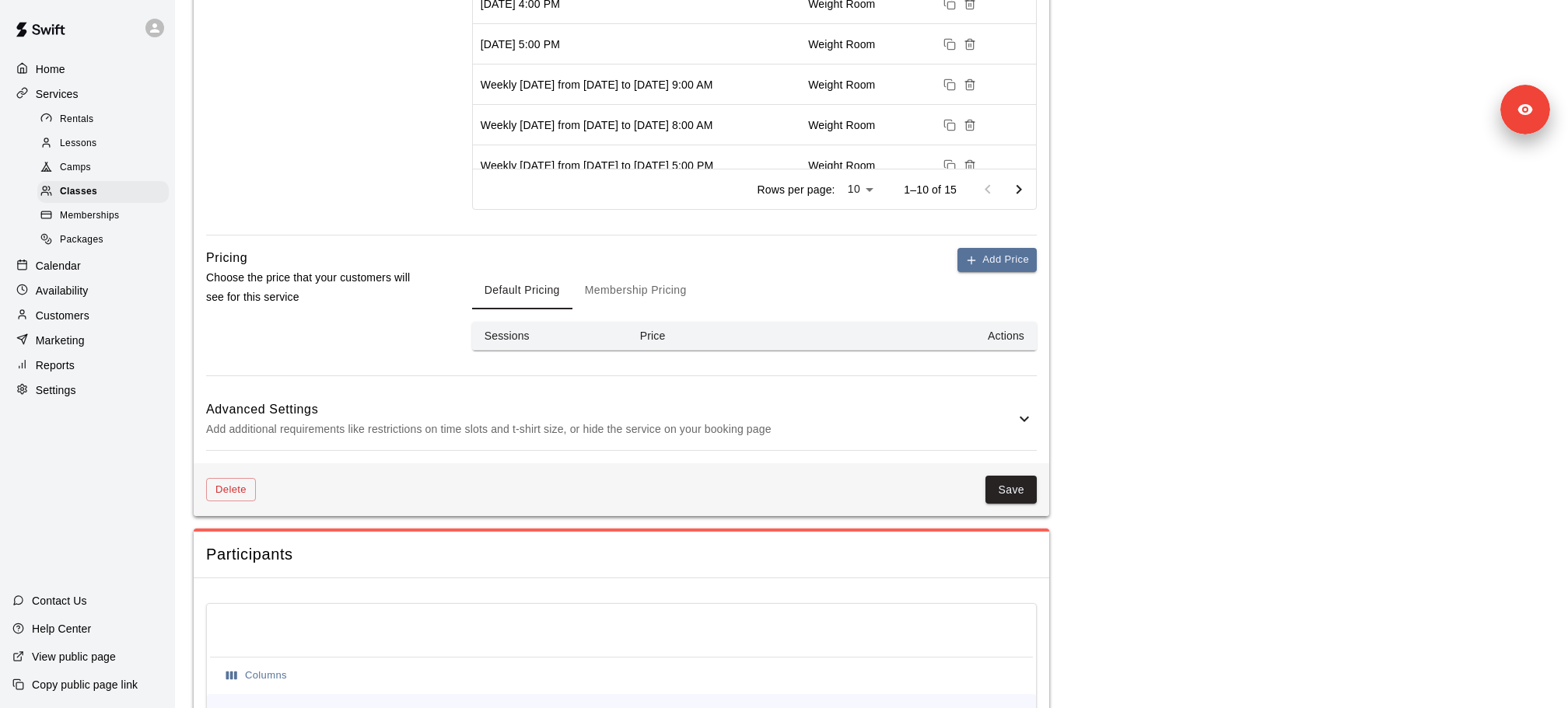
scroll to position [931, 0]
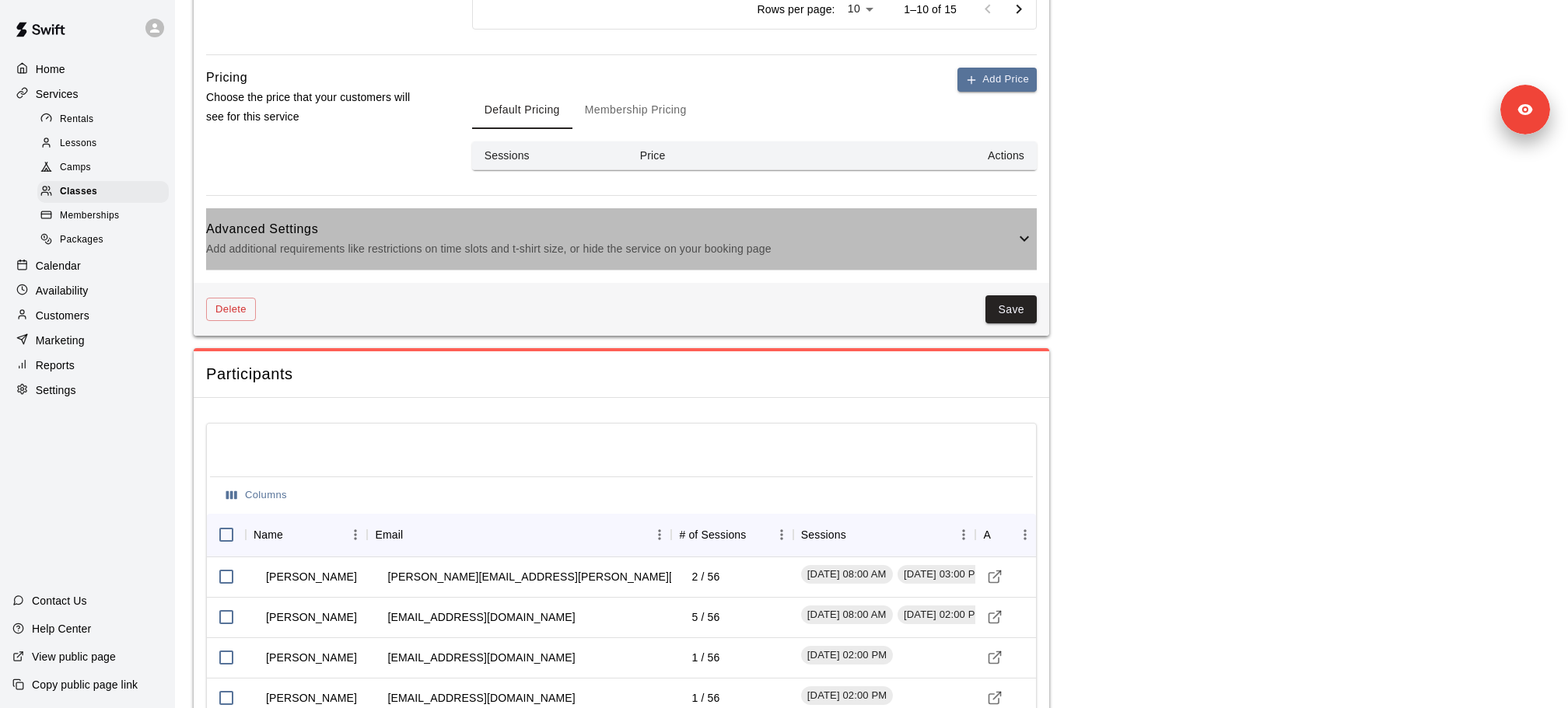
click at [701, 232] on h6 "Advanced Settings" at bounding box center [610, 229] width 809 height 20
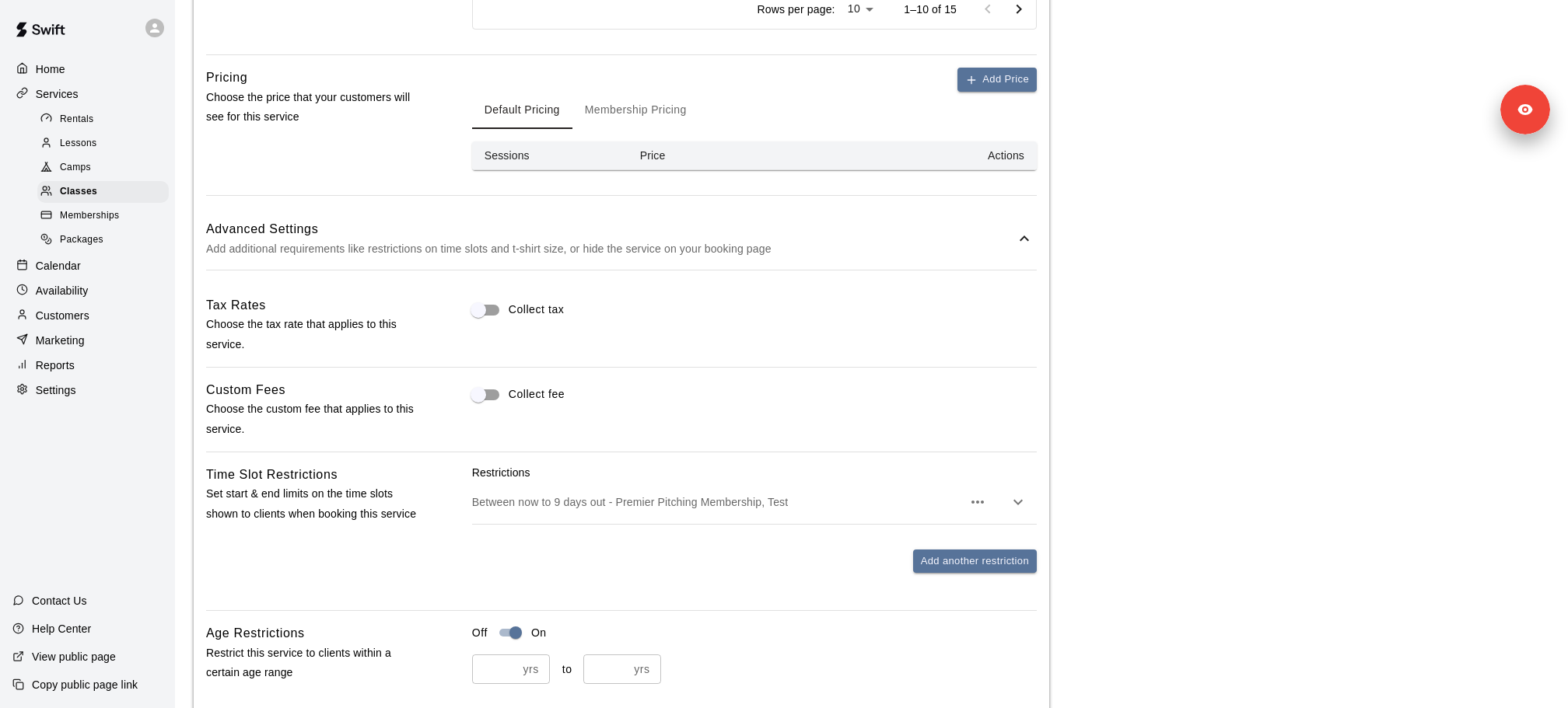
click at [852, 501] on p "Between now to 9 days out - Premier Pitching Membership, Test" at bounding box center [717, 502] width 490 height 16
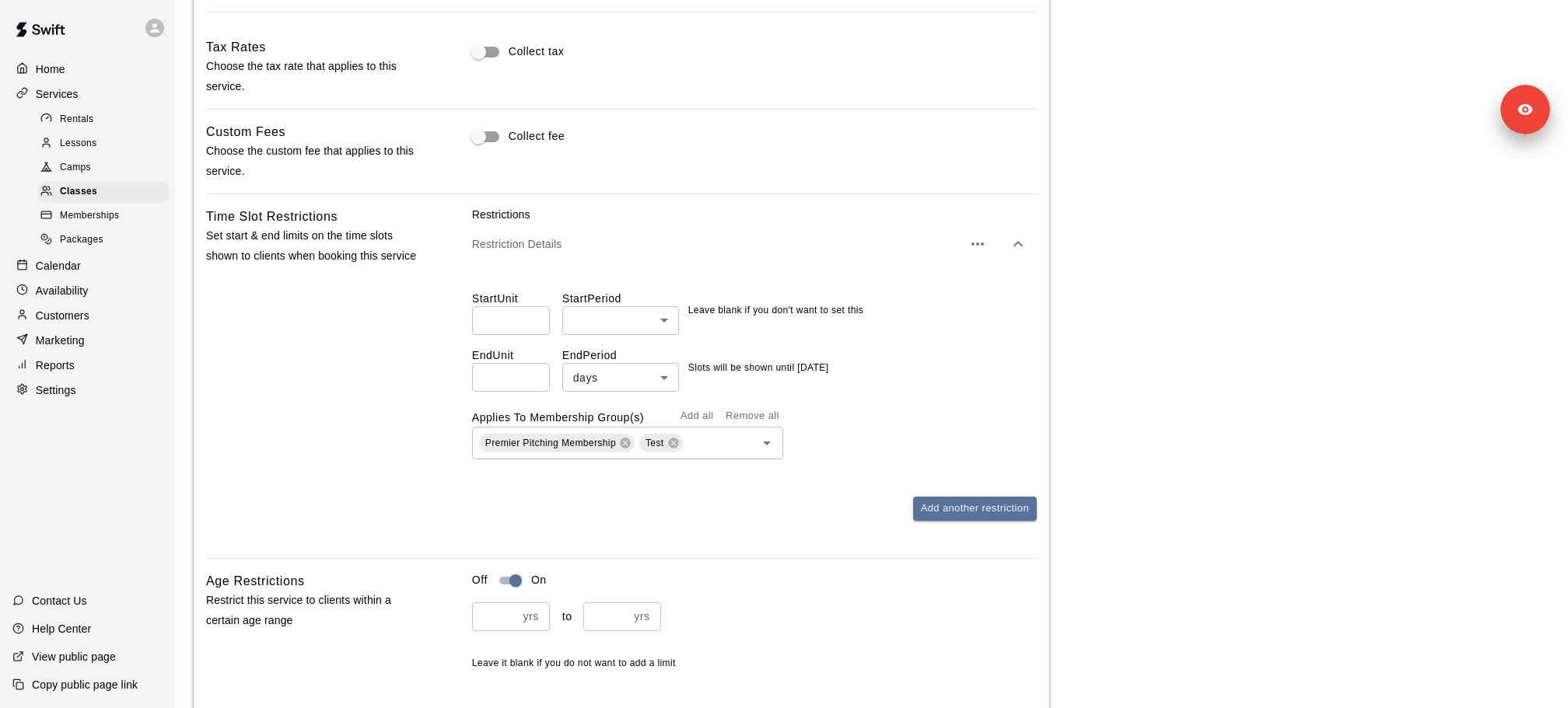
scroll to position [1200, 0]
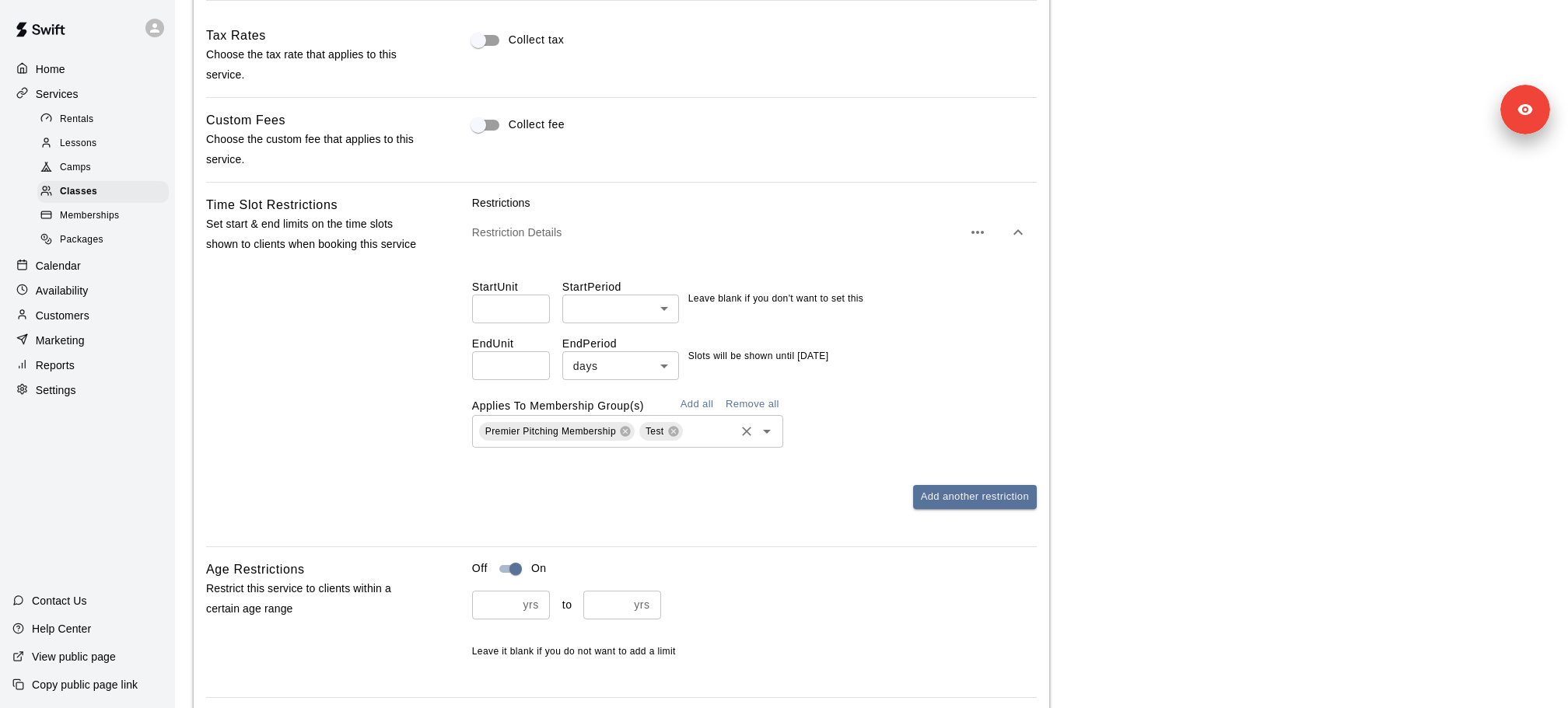
click at [708, 439] on div "Premier Pitching Membership Test ​" at bounding box center [627, 431] width 311 height 33
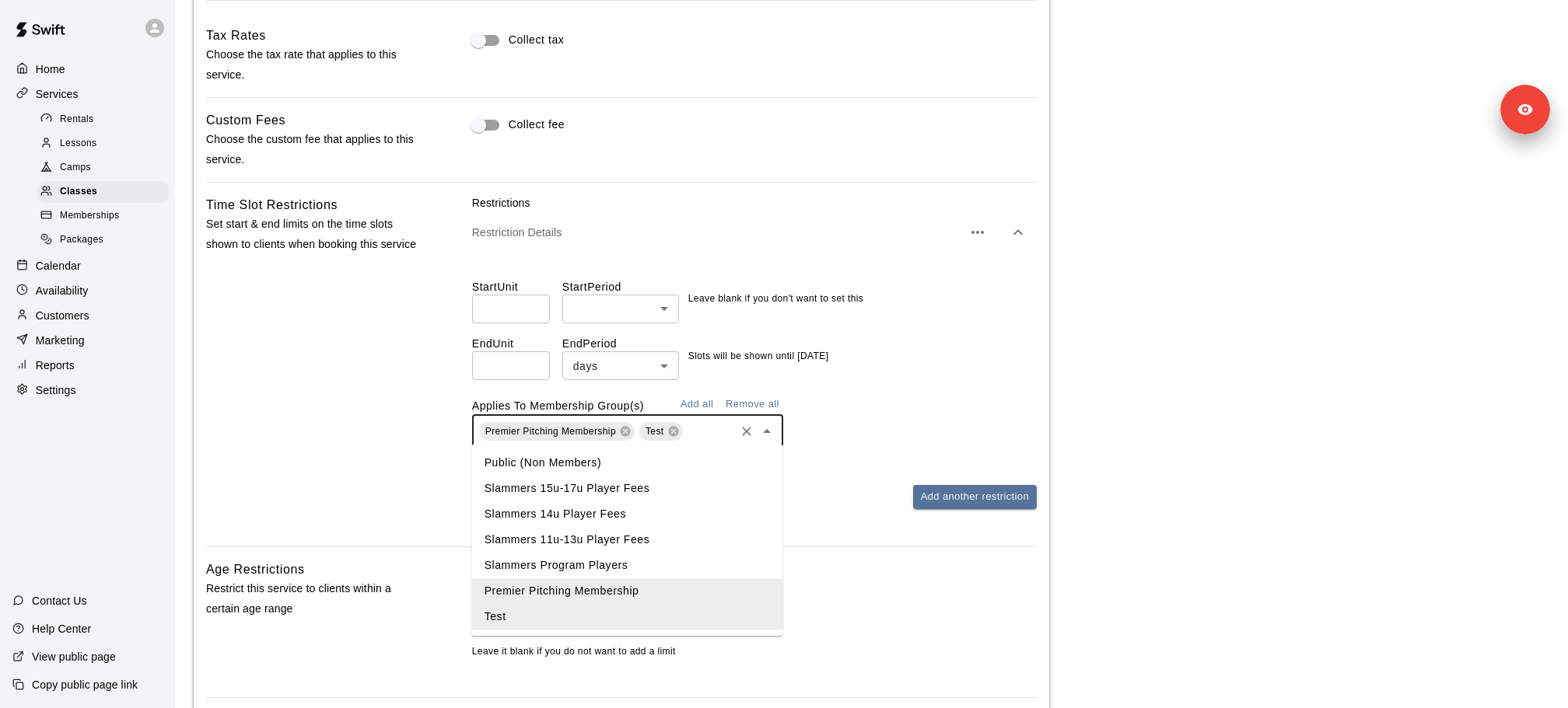
click at [693, 395] on button "Add all" at bounding box center [697, 404] width 50 height 24
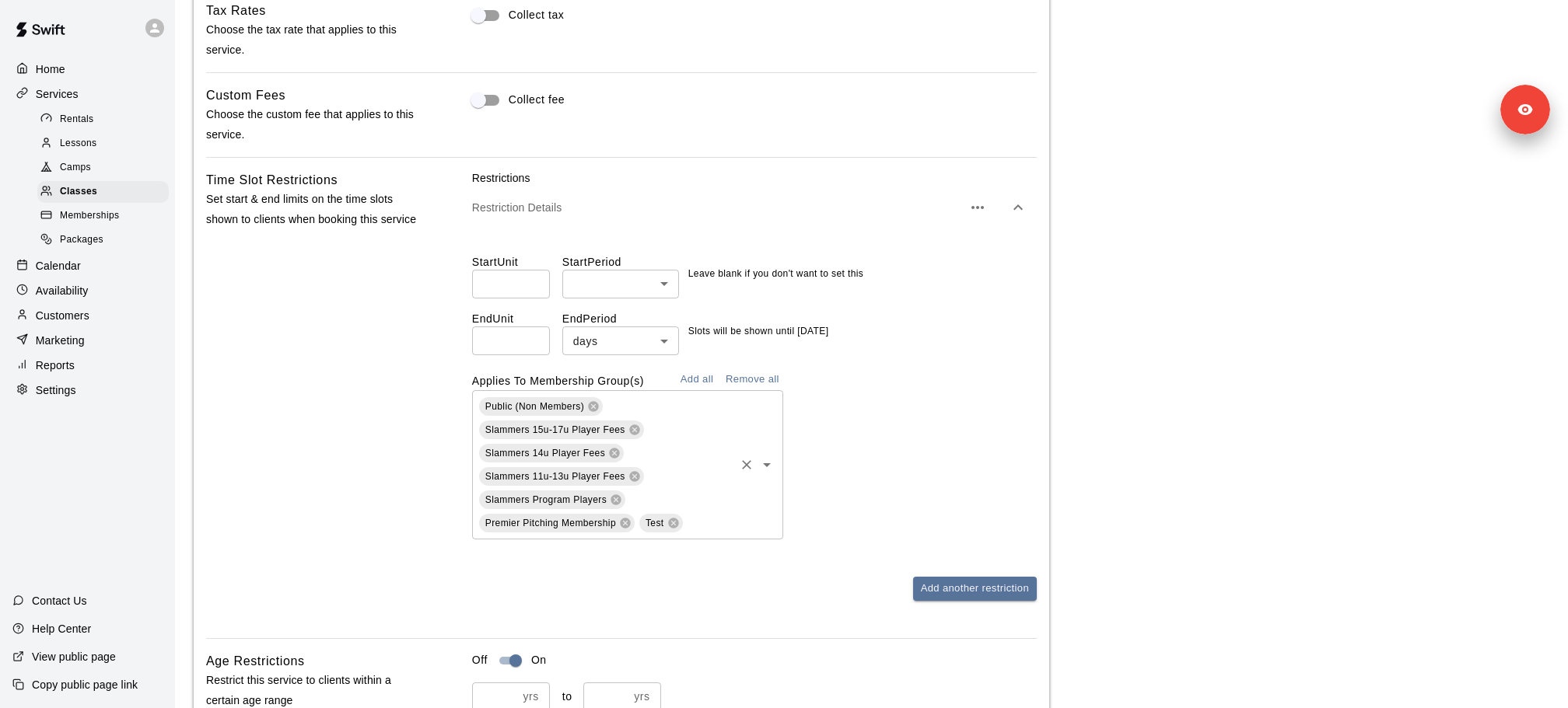
scroll to position [1235, 0]
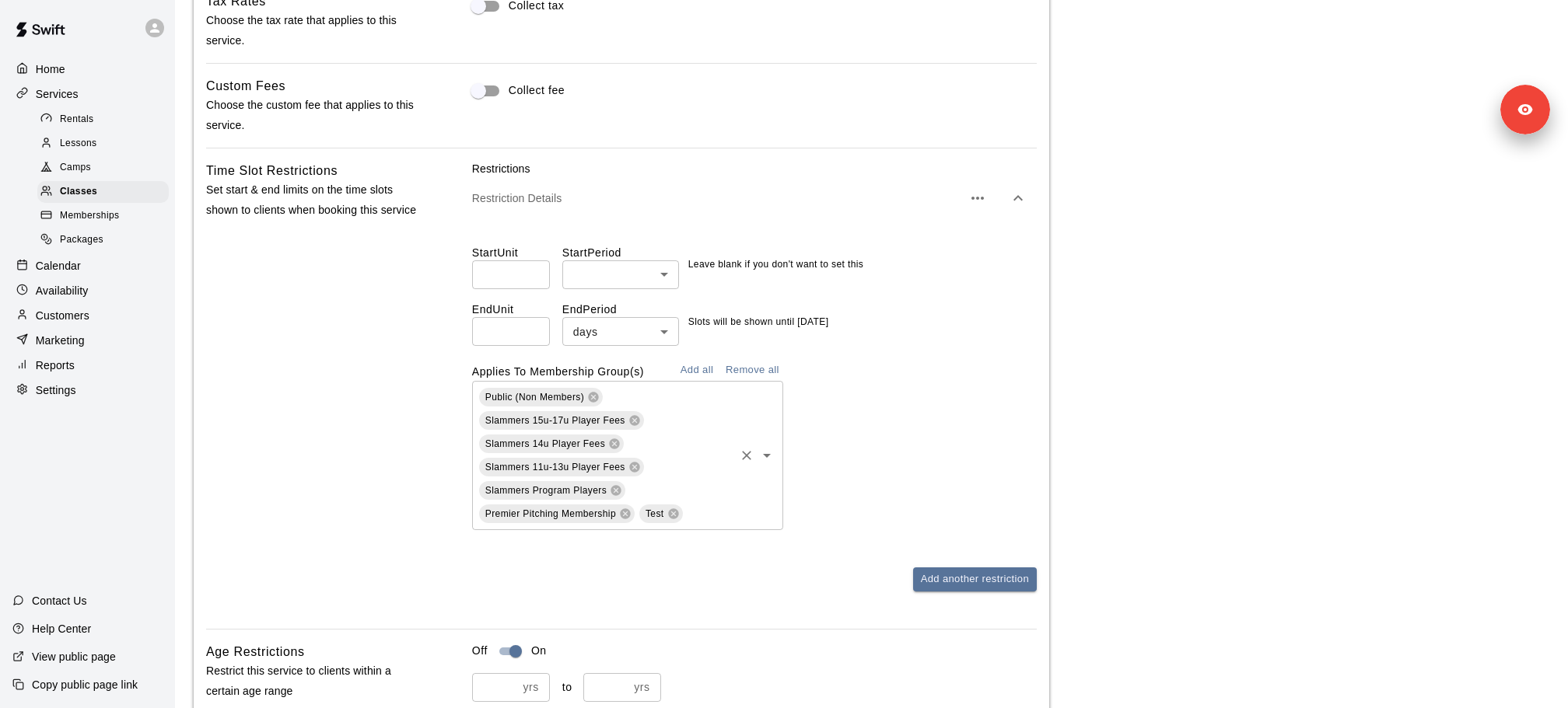
click at [767, 512] on div "Public (Non Members) Slammers 15u-17u Player Fees Slammers 14u Player Fees Slam…" at bounding box center [627, 456] width 311 height 150
click at [591, 395] on icon at bounding box center [592, 396] width 10 height 10
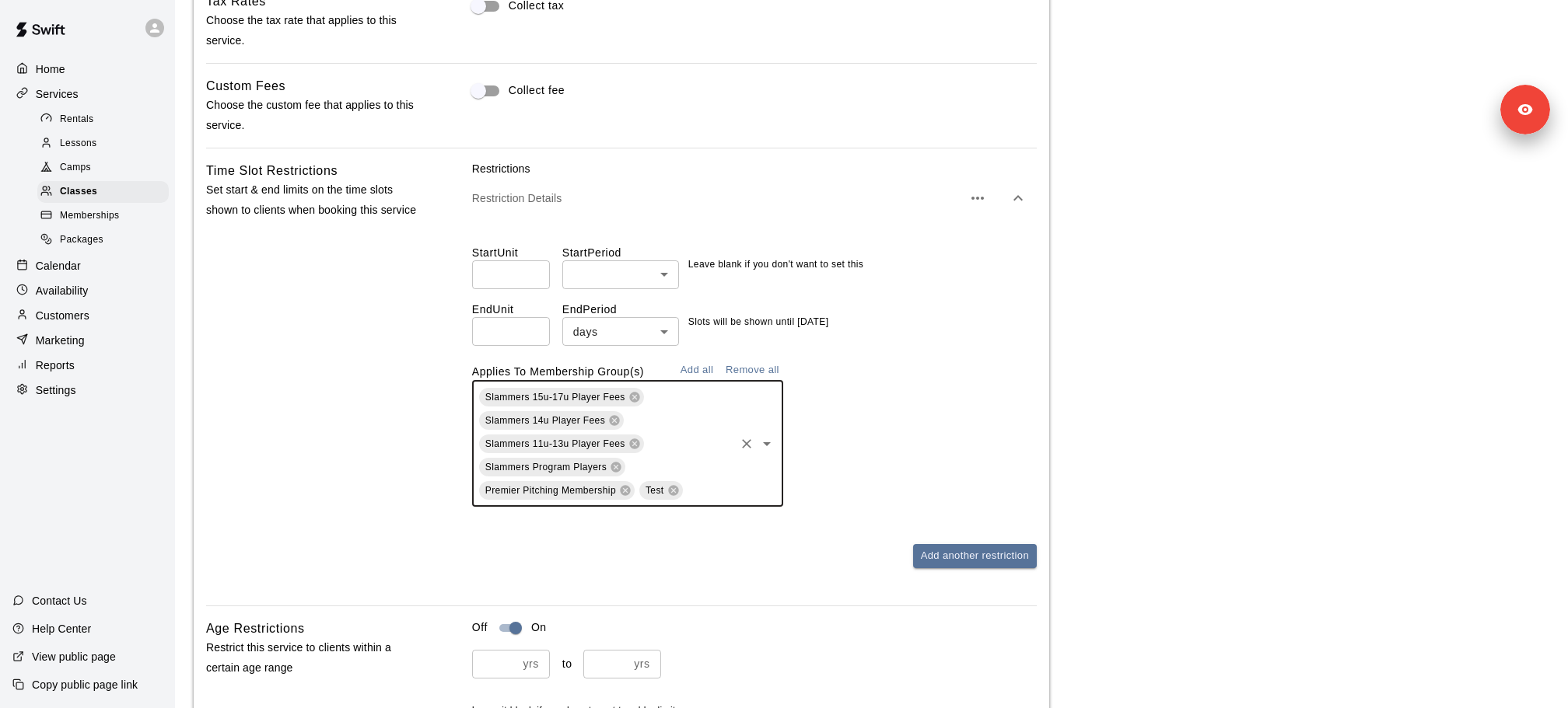
click at [928, 434] on div "Slammers 15u-17u Player Fees Slammers 14u Player Fees Slammers 11u-13u Player F…" at bounding box center [754, 444] width 565 height 126
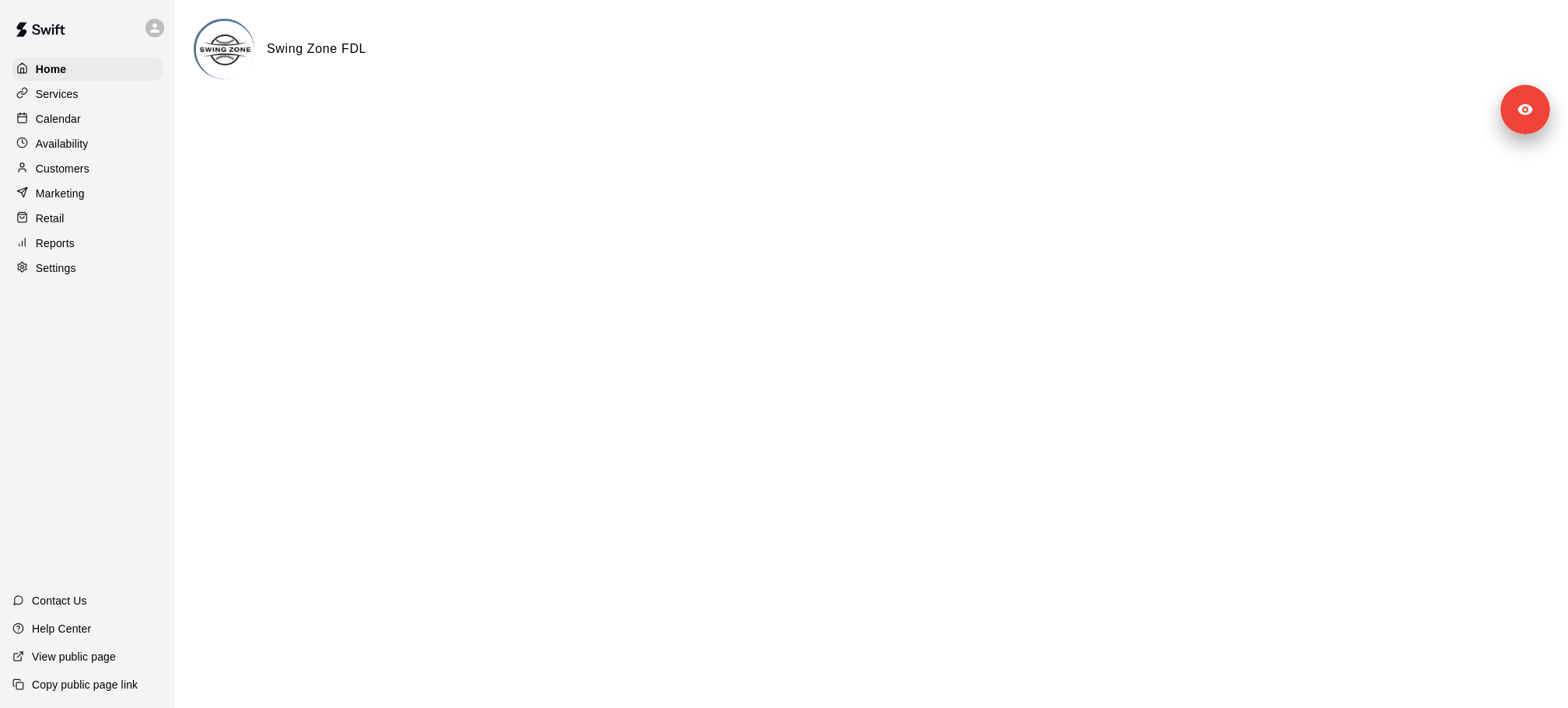
click at [103, 671] on div "Copy public page link" at bounding box center [87, 685] width 175 height 28
click at [105, 691] on p "Copy public page link" at bounding box center [85, 685] width 106 height 16
